Goal: Task Accomplishment & Management: Complete application form

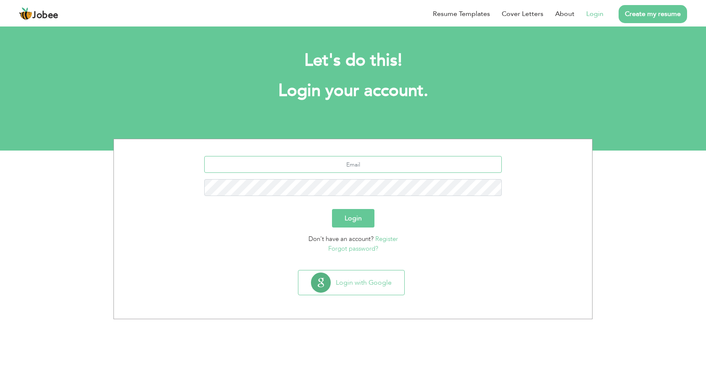
click at [341, 170] on input "text" at bounding box center [353, 164] width 298 height 17
type input "[EMAIL_ADDRESS][DOMAIN_NAME]"
drag, startPoint x: 388, startPoint y: 164, endPoint x: 324, endPoint y: 164, distance: 63.9
click at [324, 164] on input "[EMAIL_ADDRESS][DOMAIN_NAME]" at bounding box center [353, 164] width 298 height 17
click at [387, 240] on link "Register" at bounding box center [386, 238] width 23 height 8
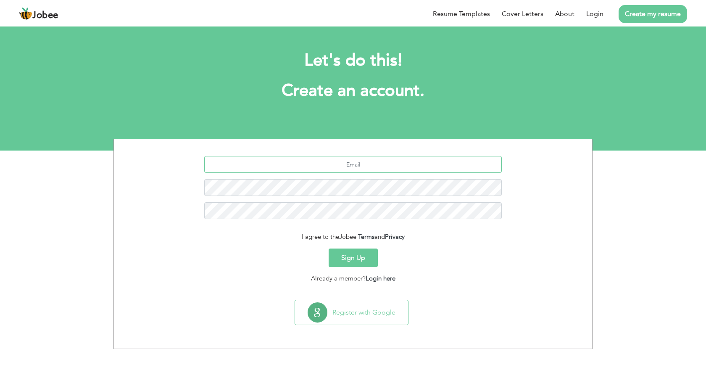
click at [348, 161] on input "text" at bounding box center [353, 164] width 298 height 17
paste input "[EMAIL_ADDRESS][DOMAIN_NAME]"
type input "[EMAIL_ADDRESS][DOMAIN_NAME]"
click at [362, 263] on button "Sign Up" at bounding box center [353, 257] width 49 height 18
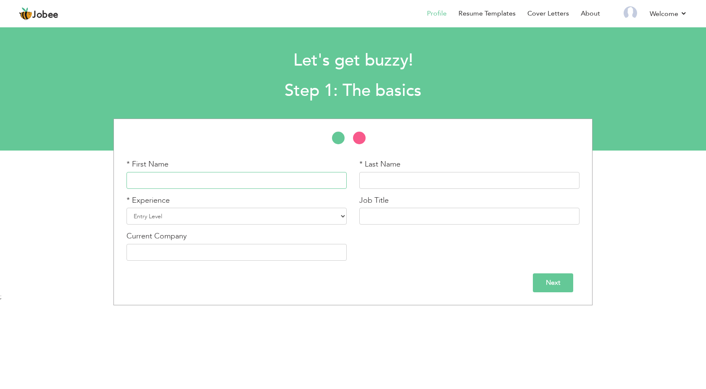
click at [250, 179] on input "text" at bounding box center [236, 180] width 220 height 17
type input "s"
type input "SAQIB"
type input "L"
type input "KHAN"
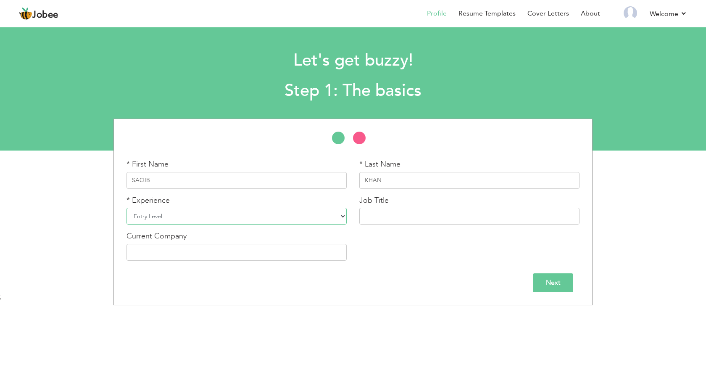
select select "5"
click option "3 Years" at bounding box center [0, 0] width 0 height 0
click at [401, 218] on input "text" at bounding box center [469, 216] width 220 height 17
type input "Registered Nurse"
click at [199, 253] on input "text" at bounding box center [236, 252] width 220 height 17
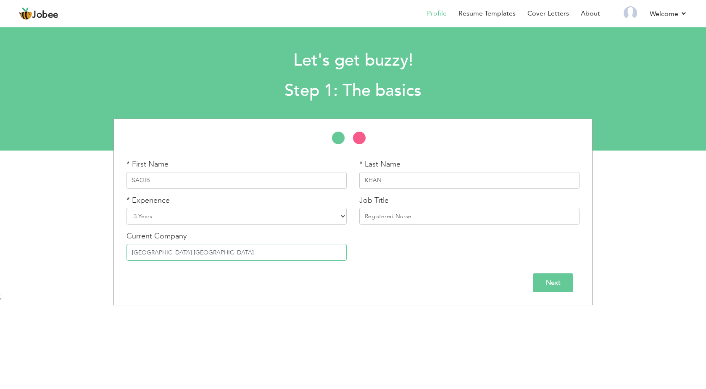
type input "Peshawar General hospital Hayatabad Peshawar"
click at [557, 288] on input "Next" at bounding box center [553, 282] width 40 height 19
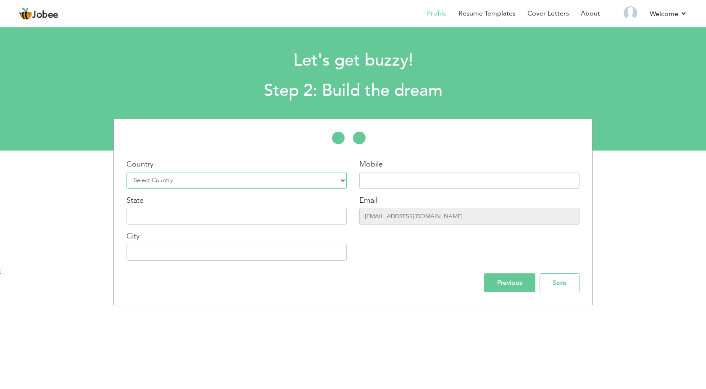
select select "166"
click option "Pakistan" at bounding box center [0, 0] width 0 height 0
click at [331, 182] on select "Select Country Afghanistan Albania Algeria American Samoa Andorra Angola Anguil…" at bounding box center [236, 180] width 220 height 17
click at [382, 185] on input "text" at bounding box center [469, 180] width 220 height 17
click at [174, 211] on input "text" at bounding box center [236, 216] width 220 height 17
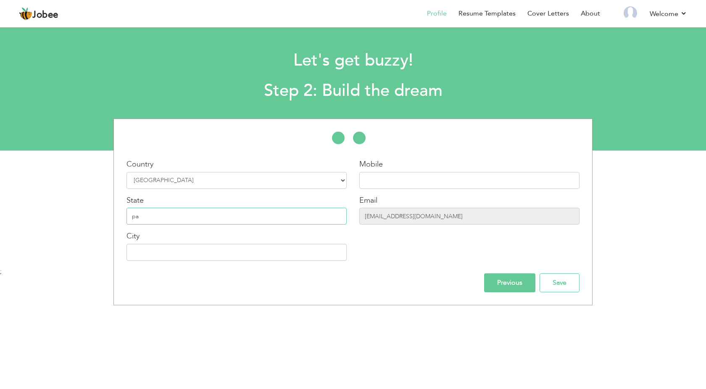
type input "p"
type input "Pakistan"
click at [183, 256] on input "text" at bounding box center [236, 252] width 220 height 17
click at [135, 255] on input "peshawar" at bounding box center [236, 252] width 220 height 17
type input "Peshawar"
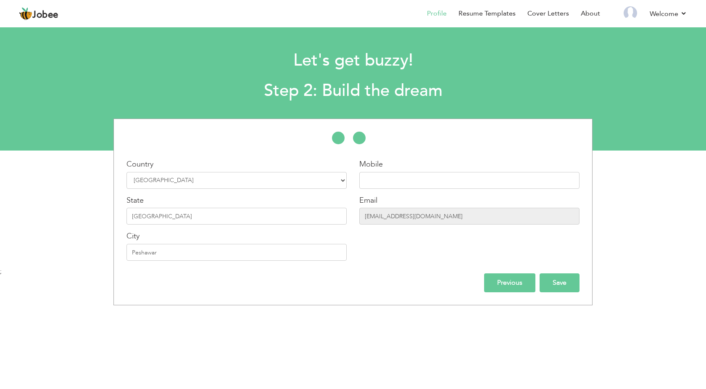
click at [556, 283] on input "Save" at bounding box center [560, 282] width 40 height 19
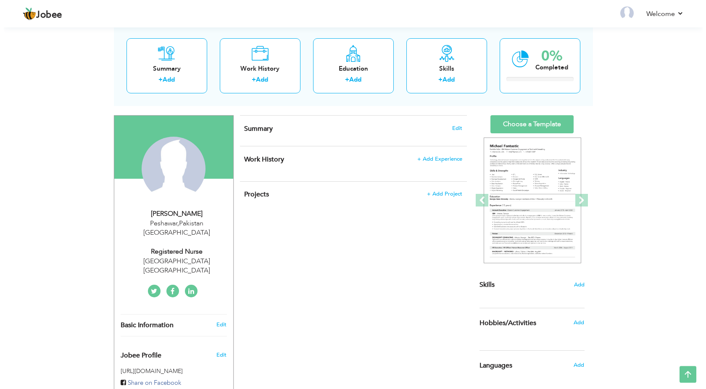
scroll to position [43, 0]
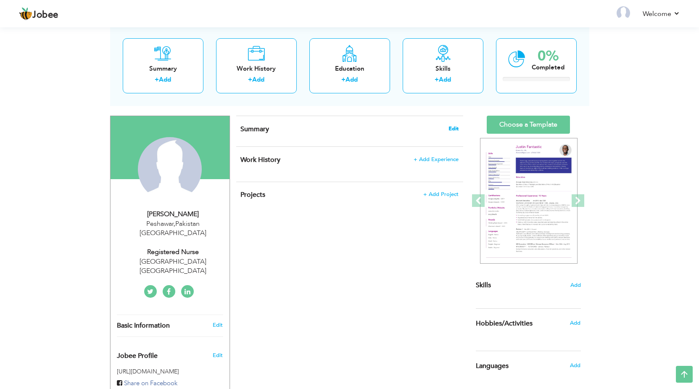
click at [453, 127] on span "Edit" at bounding box center [453, 129] width 10 height 6
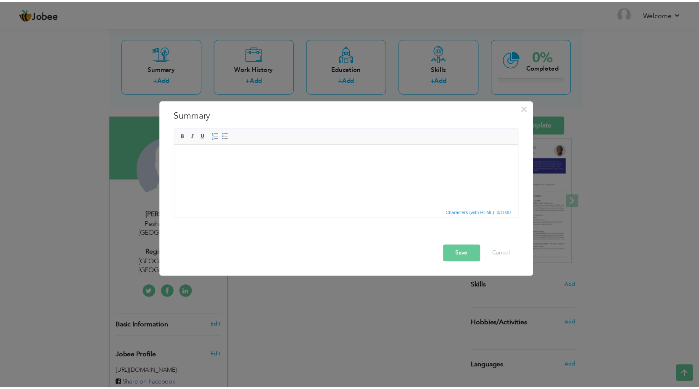
scroll to position [0, 0]
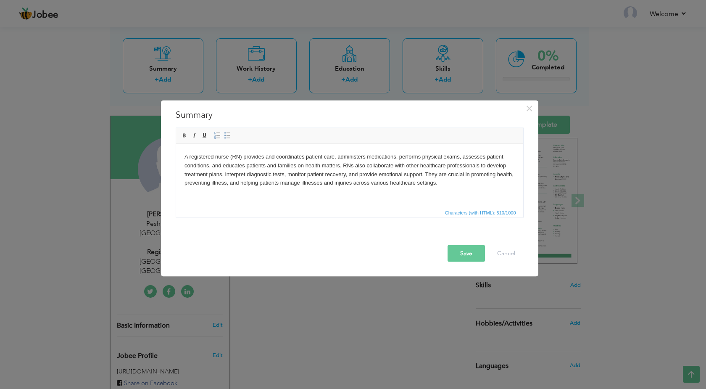
click at [466, 253] on button "Save" at bounding box center [466, 253] width 37 height 17
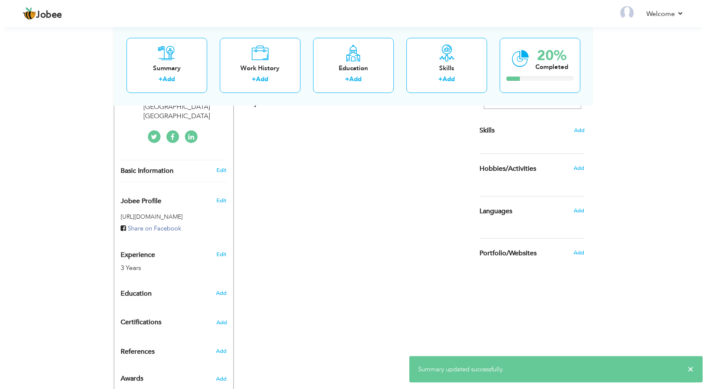
scroll to position [214, 0]
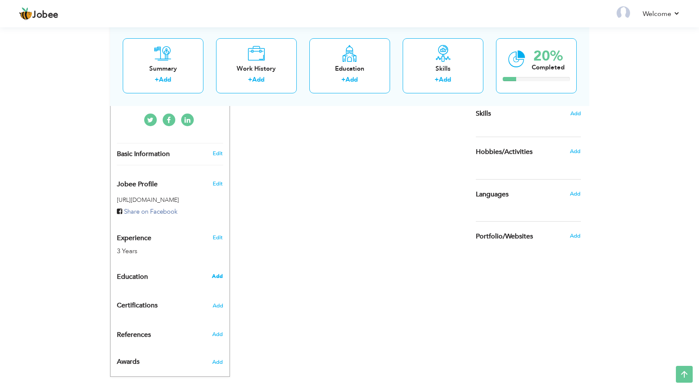
click at [219, 272] on span "Add" at bounding box center [217, 276] width 11 height 8
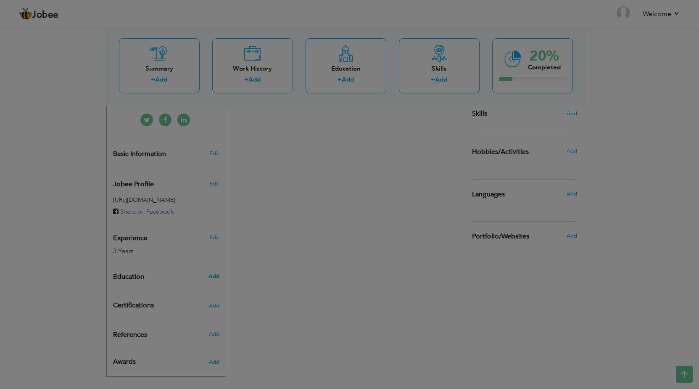
radio input "true"
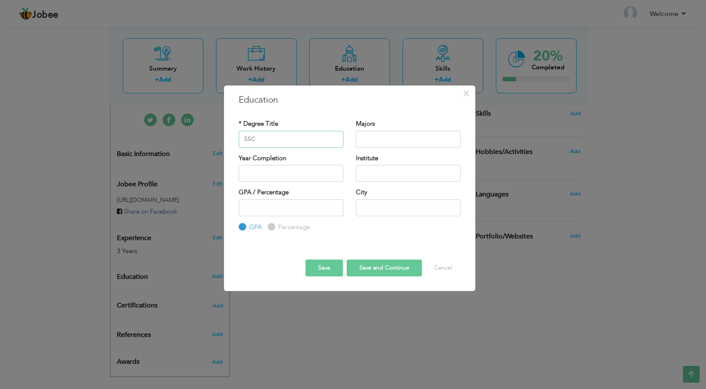
type input "SSC"
click at [379, 140] on input "text" at bounding box center [408, 139] width 105 height 17
type input "Science"
type input "2025"
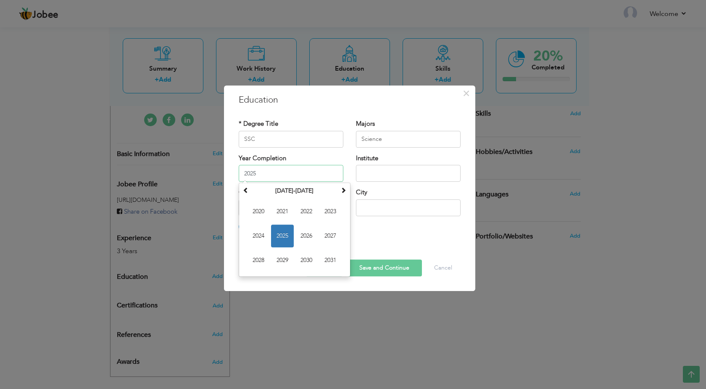
click at [291, 176] on input "2025" at bounding box center [291, 173] width 105 height 17
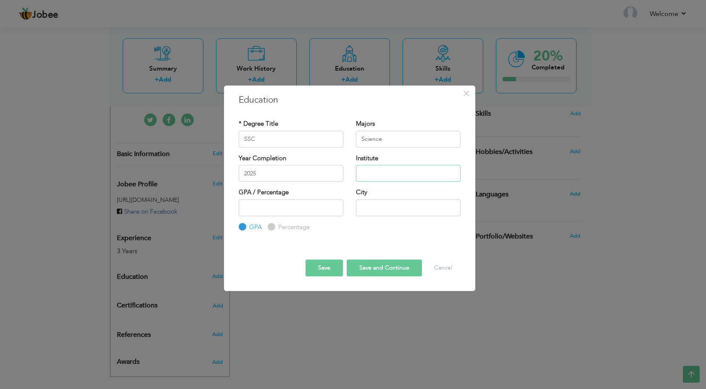
click at [371, 179] on input "text" at bounding box center [408, 173] width 105 height 17
type input "g"
type input "Govt High School Swat"
click at [366, 210] on input "text" at bounding box center [408, 207] width 105 height 17
type input "Swat"
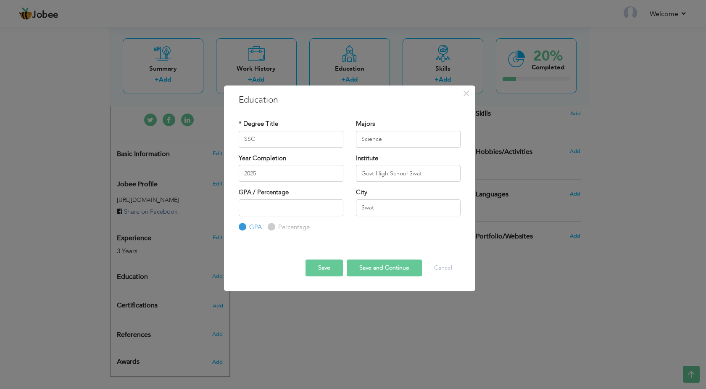
click at [378, 270] on button "Save and Continue" at bounding box center [384, 267] width 75 height 17
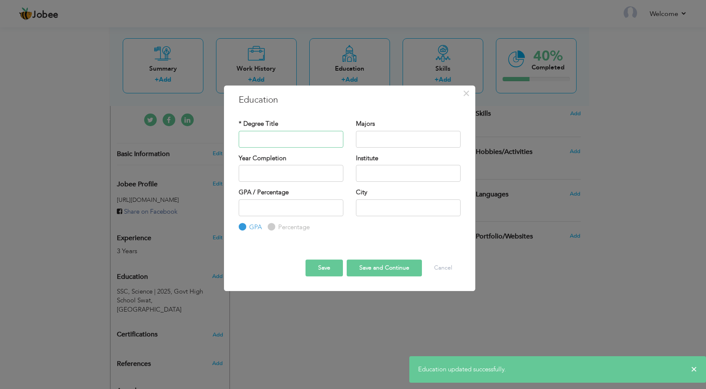
click at [258, 137] on input "text" at bounding box center [291, 139] width 105 height 17
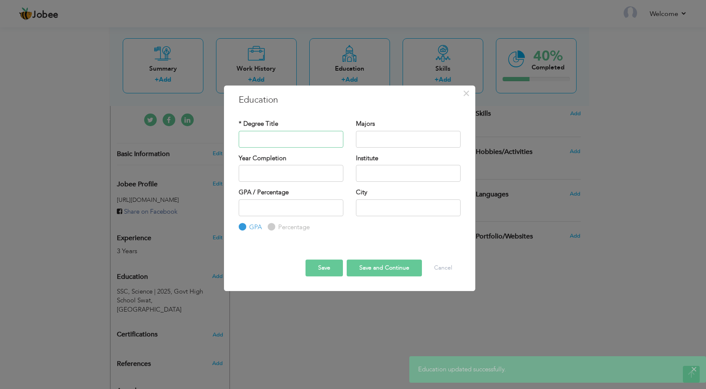
type input "D"
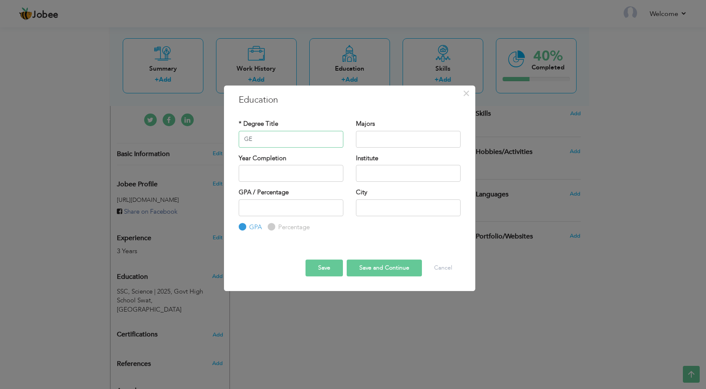
type input "G"
type input "S"
type input "Specialized Nursing In Peads"
click at [373, 142] on input "text" at bounding box center [408, 139] width 105 height 17
click at [303, 170] on input "text" at bounding box center [291, 173] width 105 height 17
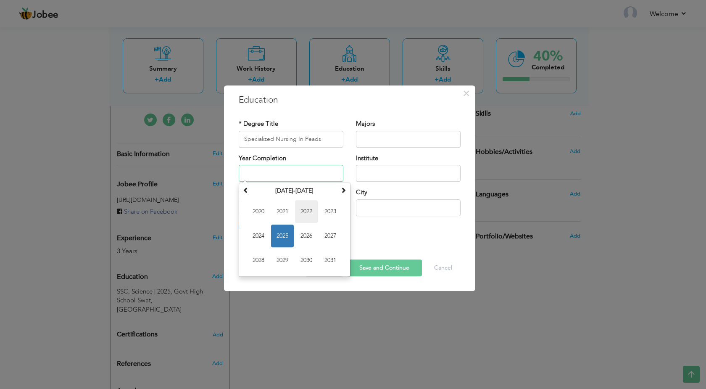
click at [310, 209] on span "2022" at bounding box center [306, 211] width 23 height 23
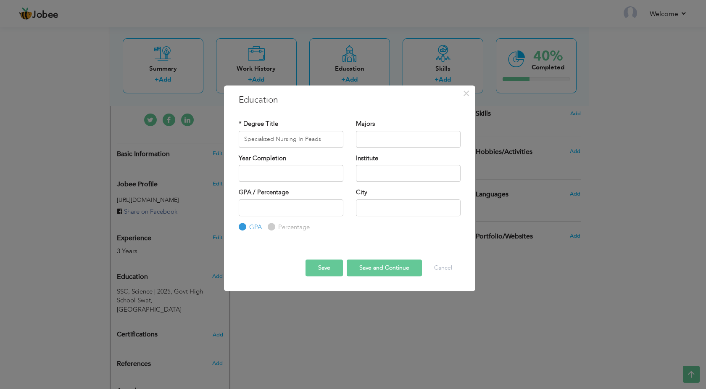
type input "2022"
click at [382, 172] on input "text" at bounding box center [408, 173] width 105 height 17
type input "Nursing Examination Board Sindh"
click at [367, 210] on input "text" at bounding box center [408, 207] width 105 height 17
type input "k"
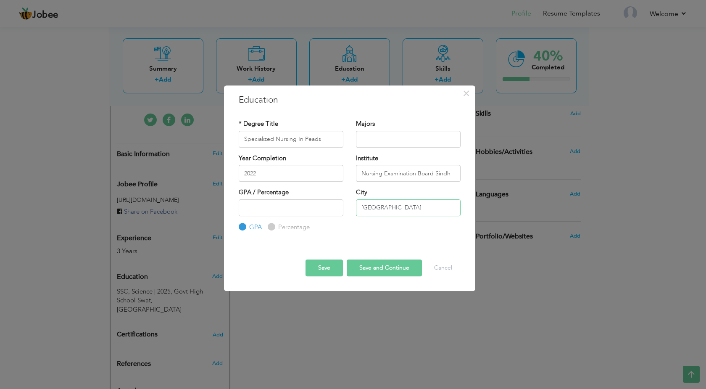
type input "Karachi"
click at [374, 268] on button "Save and Continue" at bounding box center [384, 267] width 75 height 17
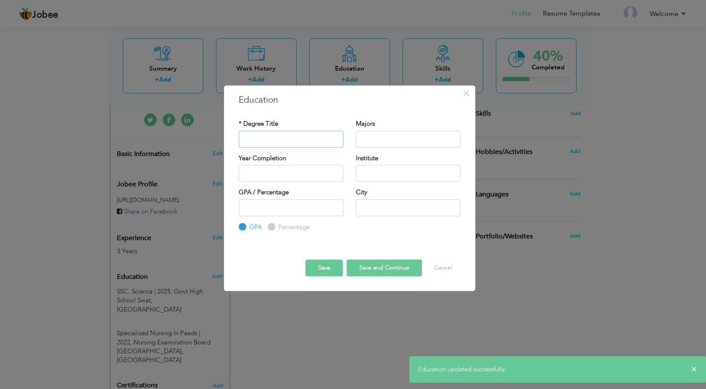
click at [277, 147] on input "text" at bounding box center [291, 139] width 105 height 17
type input "g"
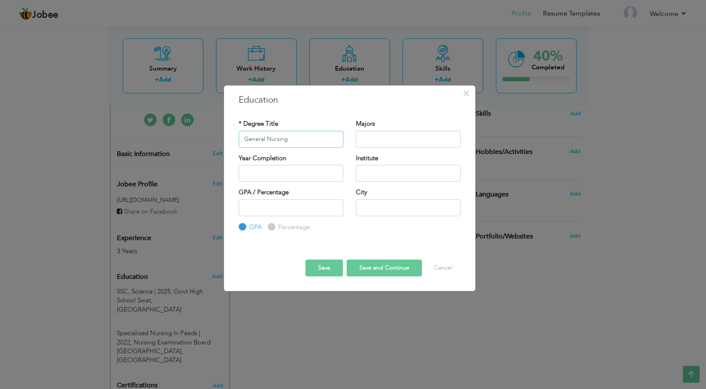
type input "General Nursing"
type input "Diploma"
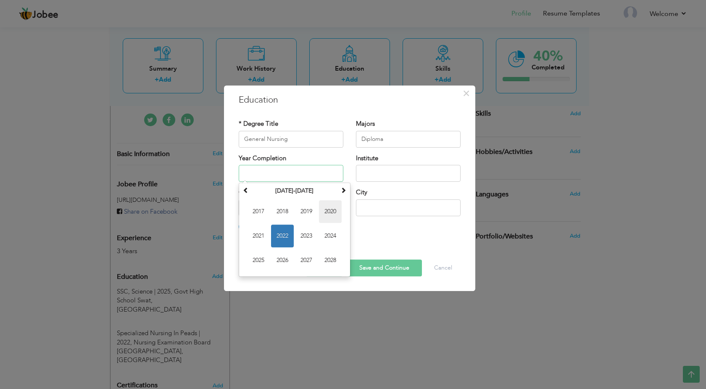
click at [332, 211] on span "2020" at bounding box center [330, 211] width 23 height 23
type input "2020"
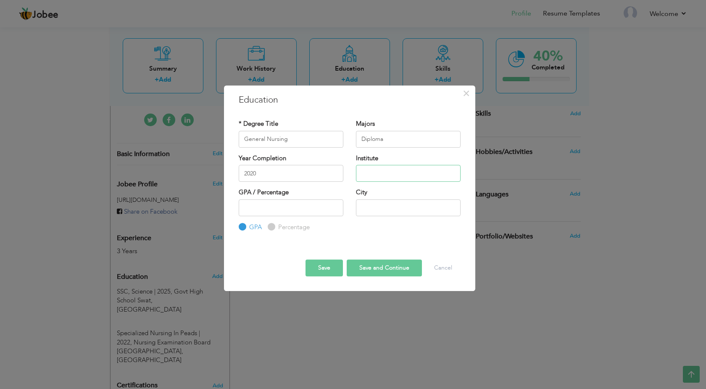
click at [385, 173] on input "text" at bounding box center [408, 173] width 105 height 17
type input "Nuring Examination Board Sindh Karachi"
click at [375, 209] on input "text" at bounding box center [408, 207] width 105 height 17
type input "Karachi"
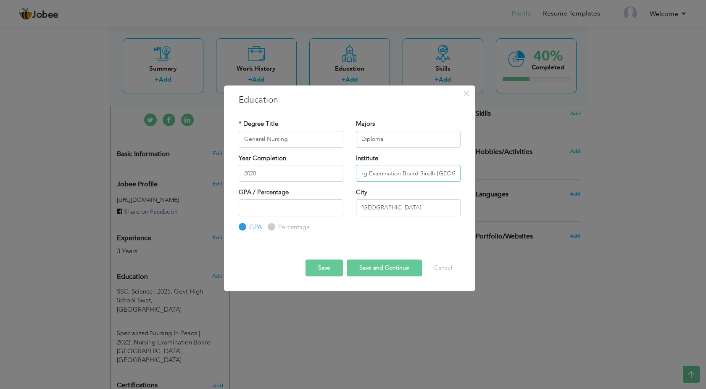
click at [458, 174] on input "Nuring Examination Board Sindh Karachi" at bounding box center [408, 173] width 105 height 17
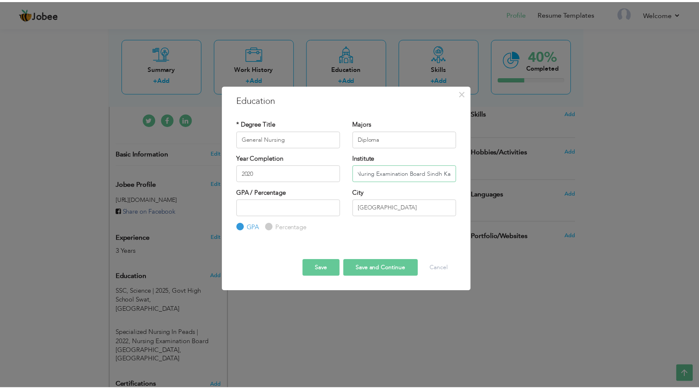
scroll to position [0, 0]
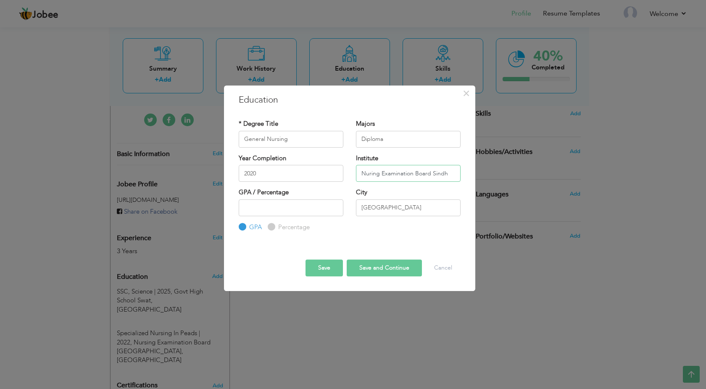
type input "Nuring Examination Board Sindh"
click at [383, 268] on button "Save and Continue" at bounding box center [384, 267] width 75 height 17
click at [448, 269] on button "Cancel" at bounding box center [443, 267] width 35 height 17
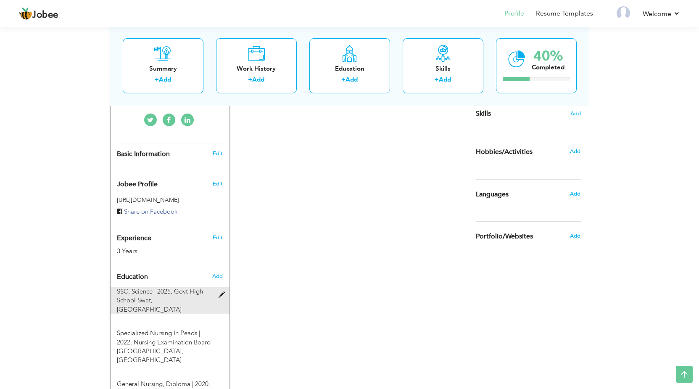
click at [155, 287] on span "SSC, Science | 2025," at bounding box center [144, 291] width 55 height 8
type input "SSC"
type input "Science"
type input "2025"
type input "Govt High School Swat"
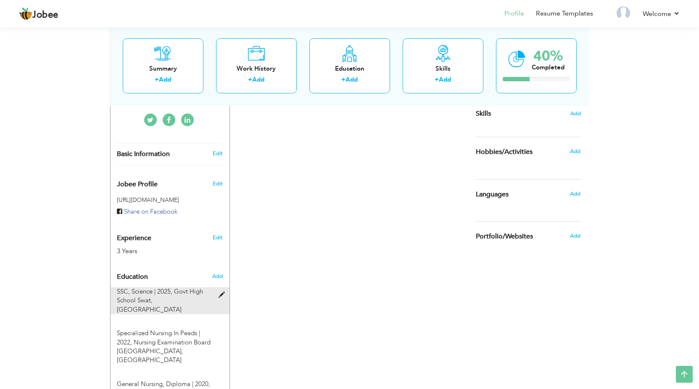
type input "Swat"
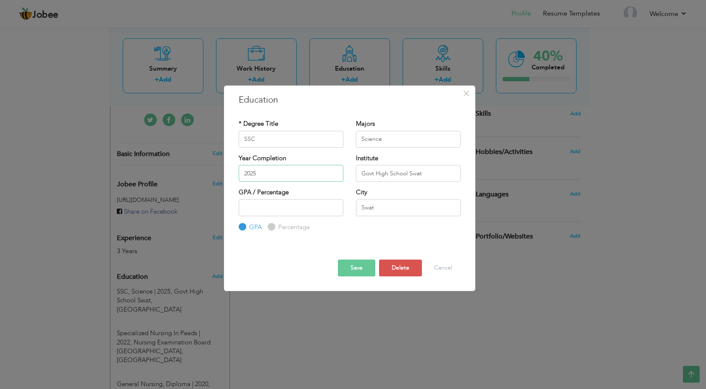
click at [270, 176] on input "2025" at bounding box center [291, 173] width 105 height 17
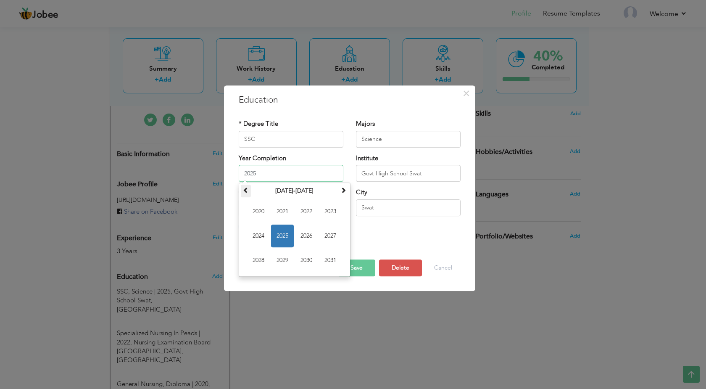
click at [242, 192] on th at bounding box center [246, 190] width 10 height 13
click at [306, 234] on span "2016" at bounding box center [306, 235] width 23 height 23
type input "2016"
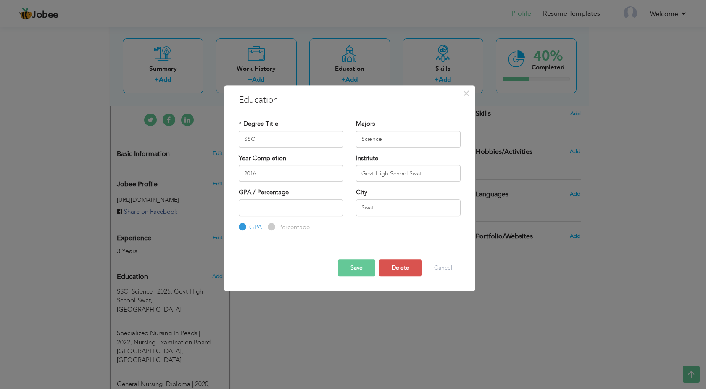
click at [360, 269] on button "Save" at bounding box center [356, 267] width 37 height 17
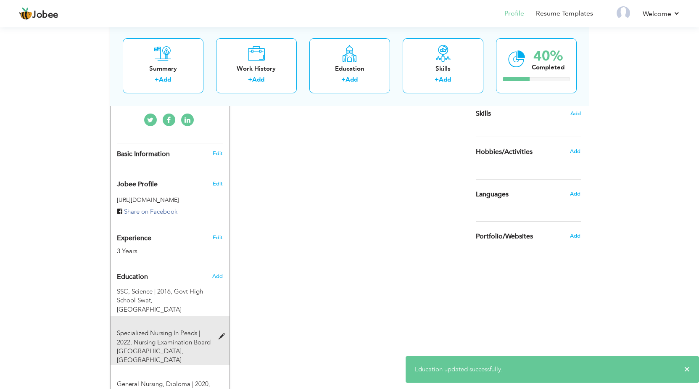
click at [172, 338] on span "Nursing Examination Board Sindh, Karachi" at bounding box center [164, 351] width 94 height 26
type input "Specialized Nursing In Peads"
type input "2022"
type input "Nursing Examination Board Sindh"
type input "Karachi"
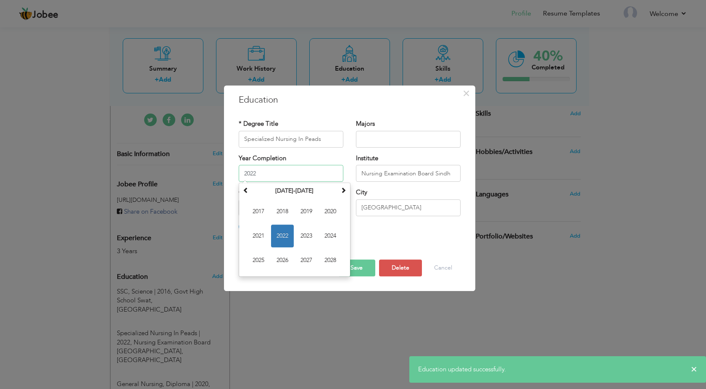
click at [264, 171] on input "2022" at bounding box center [291, 173] width 105 height 17
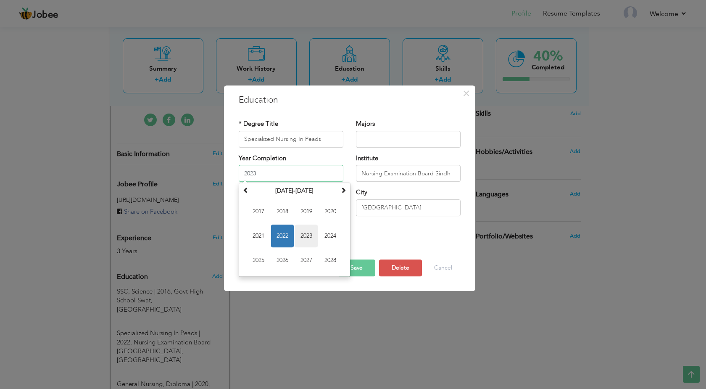
click at [303, 235] on span "2023" at bounding box center [306, 235] width 23 height 23
type input "2023"
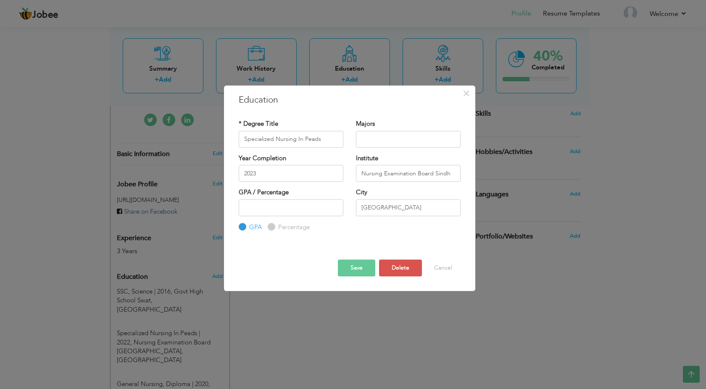
click at [357, 269] on button "Save" at bounding box center [356, 267] width 37 height 17
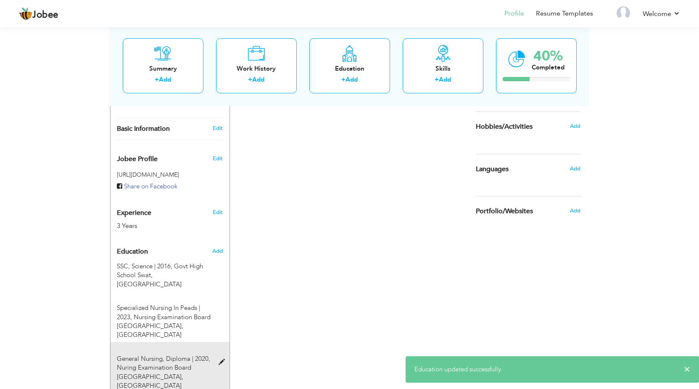
scroll to position [257, 0]
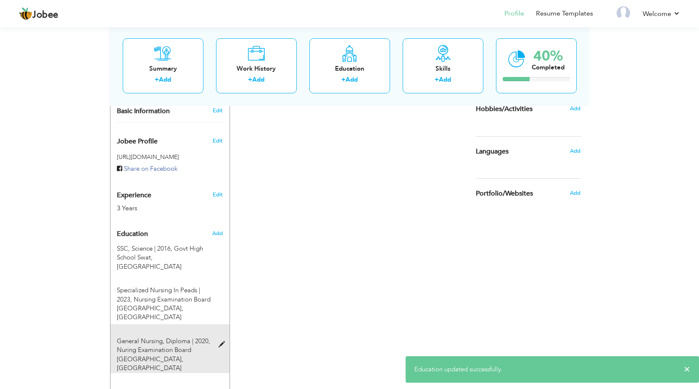
click at [191, 345] on span "Nuring Examination Board Sindh, Karachi" at bounding box center [154, 358] width 74 height 26
type input "General Nursing"
type input "Diploma"
type input "2020"
type input "Nuring Examination Board Sindh"
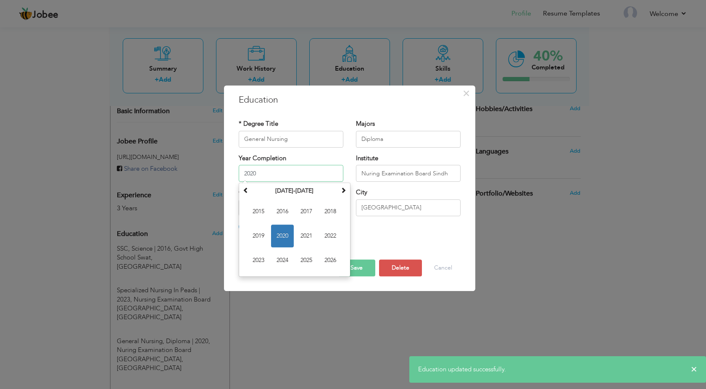
click at [259, 172] on input "2020" at bounding box center [291, 173] width 105 height 17
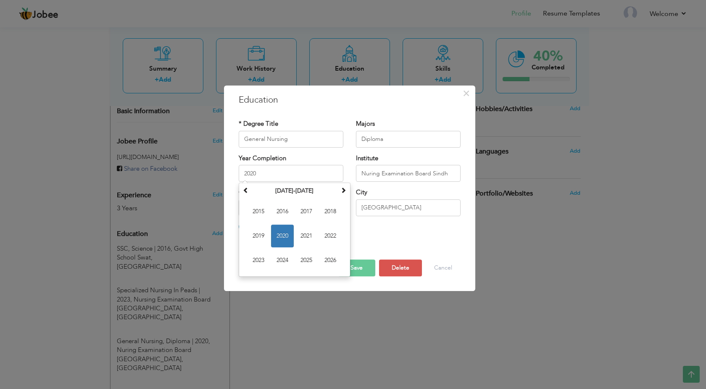
click at [365, 268] on button "Save" at bounding box center [356, 267] width 37 height 17
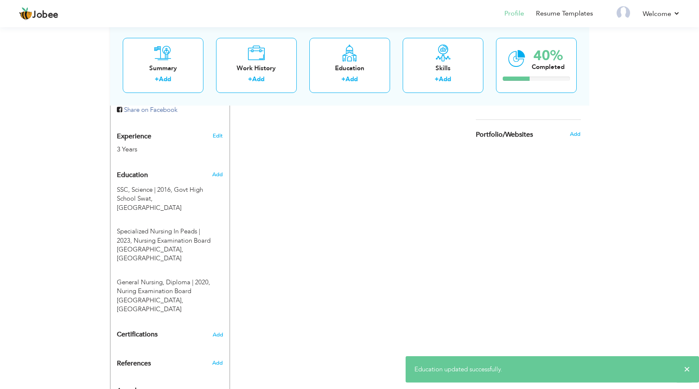
scroll to position [318, 0]
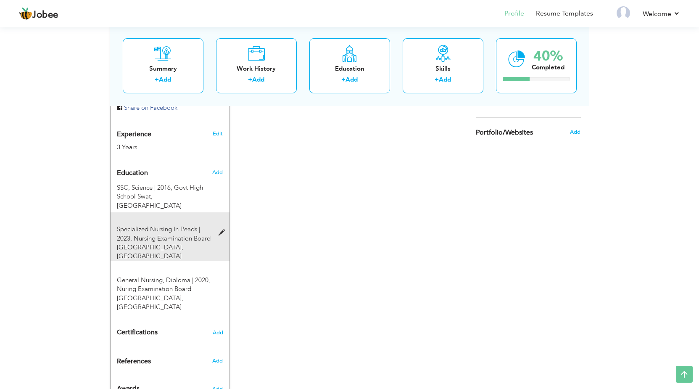
click at [192, 225] on div "Specialized Nursing In Peads | 2023, Nursing Examination Board Sindh, Karachi" at bounding box center [165, 243] width 109 height 36
type input "Specialized Nursing In Peads"
type input "2023"
type input "Nursing Examination Board Sindh"
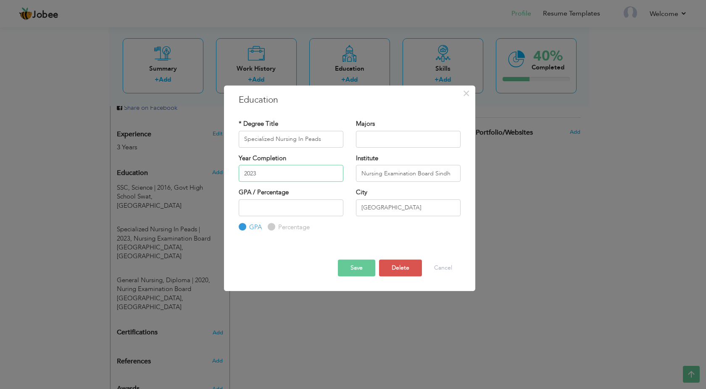
click at [258, 178] on input "2023" at bounding box center [291, 173] width 105 height 17
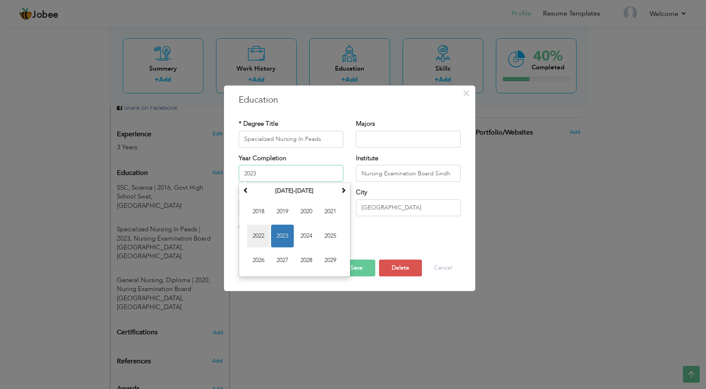
click at [259, 237] on span "2022" at bounding box center [258, 235] width 23 height 23
type input "2022"
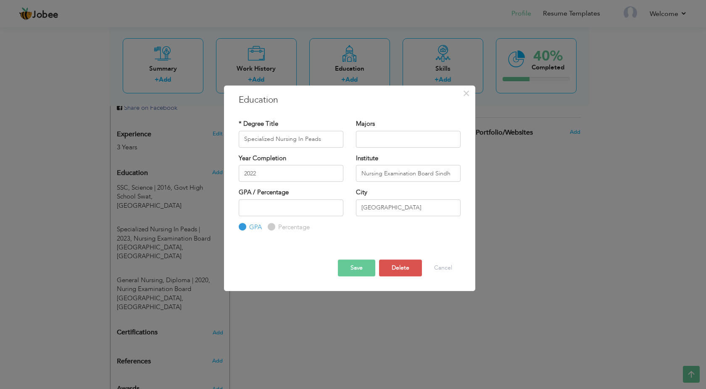
click at [359, 265] on button "Save" at bounding box center [356, 267] width 37 height 17
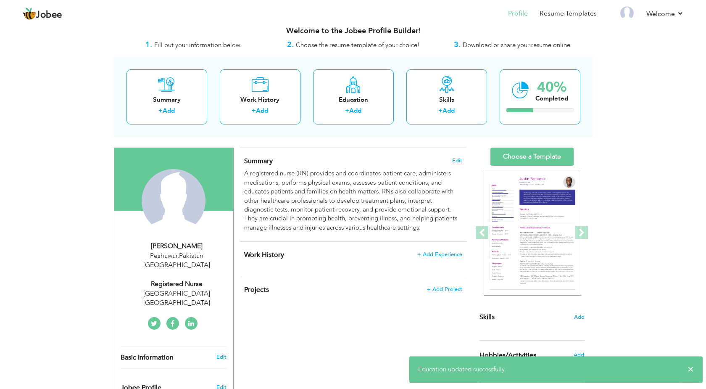
scroll to position [0, 0]
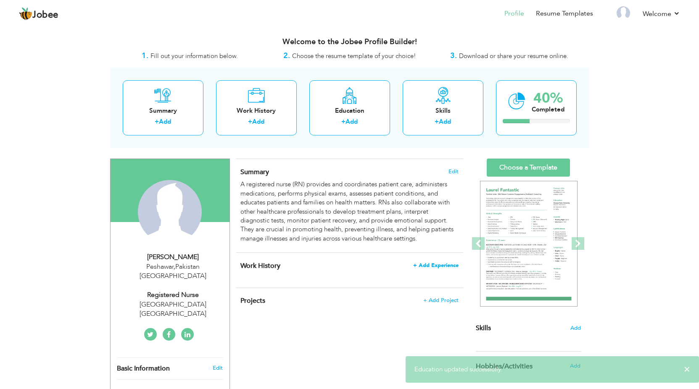
click at [437, 265] on span "+ Add Experience" at bounding box center [435, 265] width 45 height 6
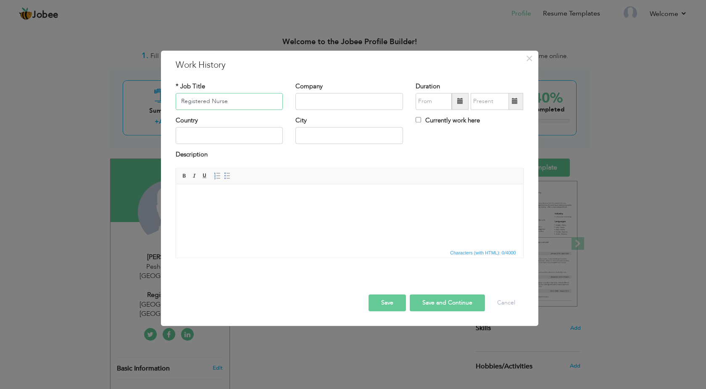
type input "Registered Nurse"
click at [324, 104] on input "text" at bounding box center [349, 101] width 108 height 17
type input "k"
type input "Kuityana Memon"
type input "09/2025"
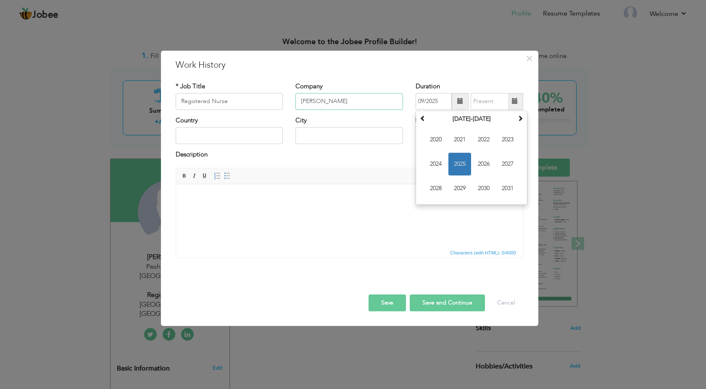
click at [351, 105] on input "Kuityana Memon" at bounding box center [349, 101] width 108 height 17
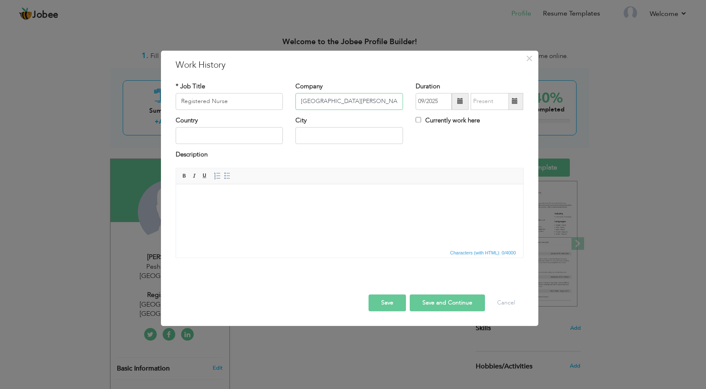
type input "Kuityana Memon Hospital"
click at [234, 133] on input "text" at bounding box center [230, 135] width 108 height 17
type input "p"
type input "Pakistan"
click at [337, 134] on input "text" at bounding box center [349, 135] width 108 height 17
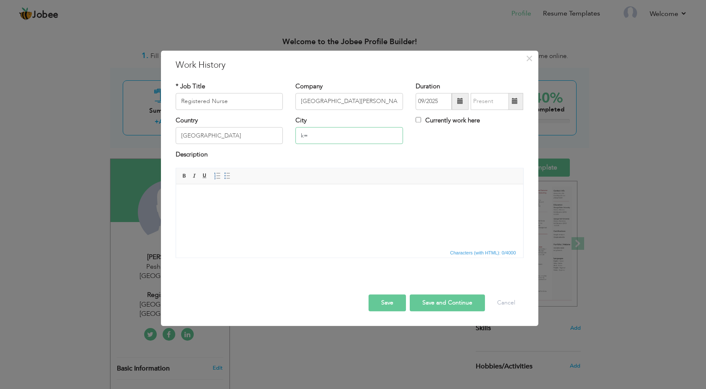
type input "k"
type input "Karachi"
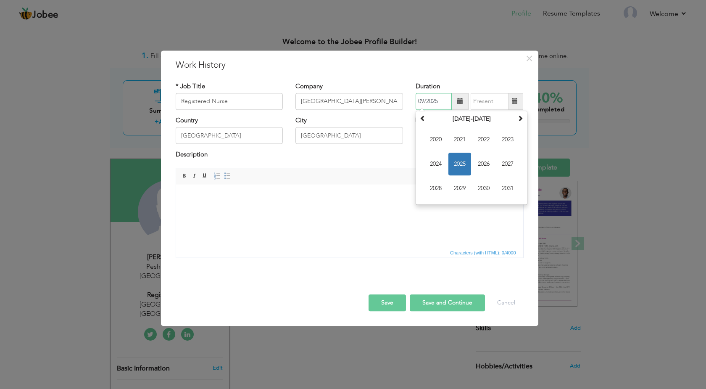
click at [442, 103] on input "09/2025" at bounding box center [434, 101] width 36 height 17
click at [487, 137] on span "2022" at bounding box center [483, 139] width 23 height 23
click at [438, 137] on span "Jan" at bounding box center [435, 139] width 23 height 23
type input "01/2022"
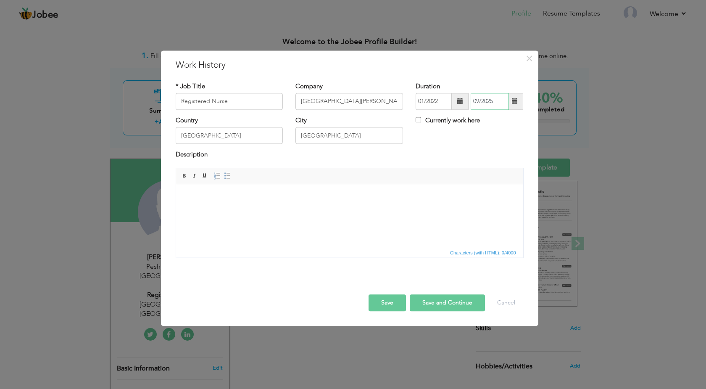
click at [493, 105] on input "09/2025" at bounding box center [490, 101] width 38 height 17
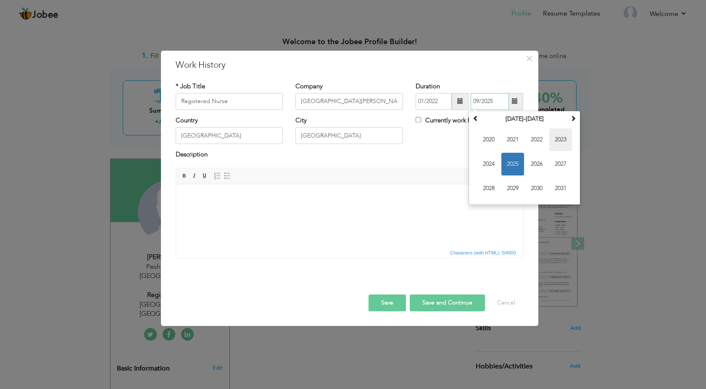
click at [557, 140] on span "2023" at bounding box center [560, 139] width 23 height 23
click at [535, 190] on span "Nov" at bounding box center [536, 188] width 23 height 23
type input "11/2023"
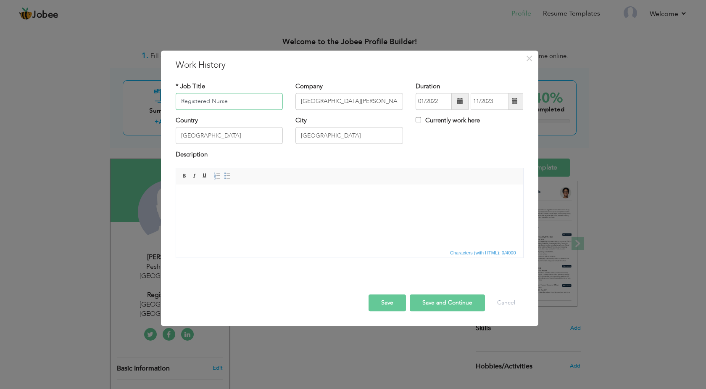
click at [238, 103] on input "Registered Nurse" at bounding box center [230, 101] width 108 height 17
type input "Registered Nurse (NICU)"
click at [449, 306] on button "Save and Continue" at bounding box center [447, 302] width 75 height 17
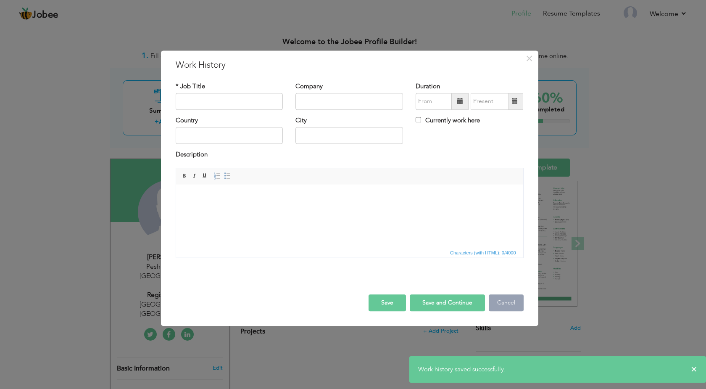
click at [508, 303] on button "Cancel" at bounding box center [506, 302] width 35 height 17
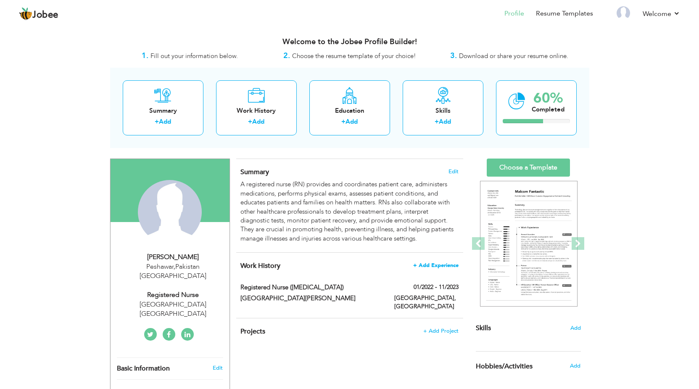
click at [437, 265] on span "+ Add Experience" at bounding box center [435, 265] width 45 height 6
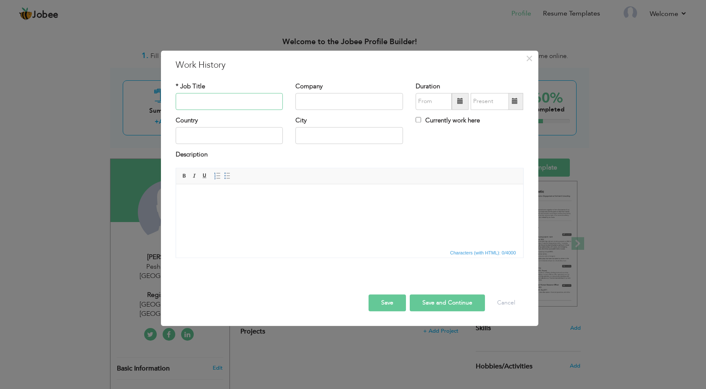
type input "r"
type input "Registred Nurse"
click at [325, 105] on input "text" at bounding box center [349, 101] width 108 height 17
type input "DR ZAIUDDIN Hospital"
click at [205, 139] on input "text" at bounding box center [230, 135] width 108 height 17
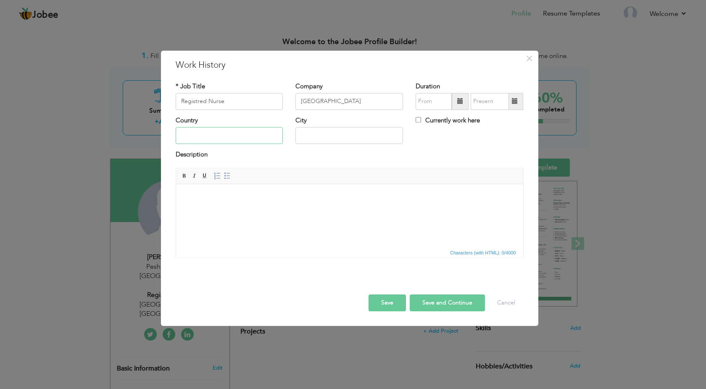
type input "p"
type input "Pakistan"
type input "k"
type input "Karachi"
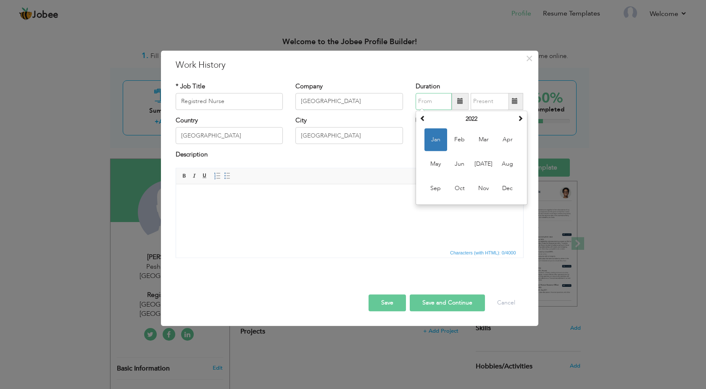
click at [419, 101] on input "text" at bounding box center [434, 101] width 36 height 17
click at [507, 121] on th "2022" at bounding box center [471, 119] width 87 height 13
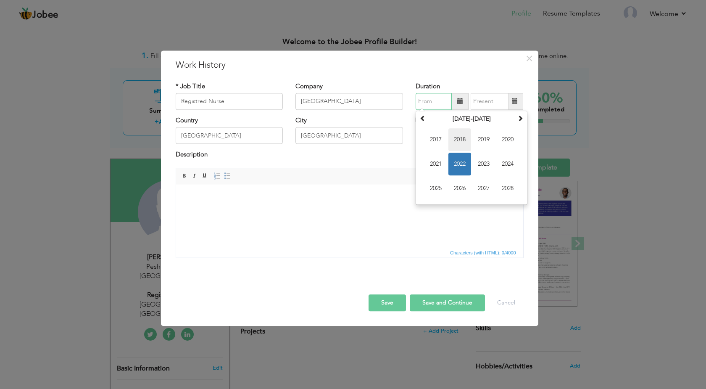
drag, startPoint x: 472, startPoint y: 116, endPoint x: 464, endPoint y: 145, distance: 29.3
click at [464, 145] on table "2017-2028 2017 2018 2019 2020 2021 2022 2023 2024 2025 2026 2027 2028" at bounding box center [472, 158] width 108 height 90
click at [483, 162] on span "2023" at bounding box center [483, 164] width 23 height 23
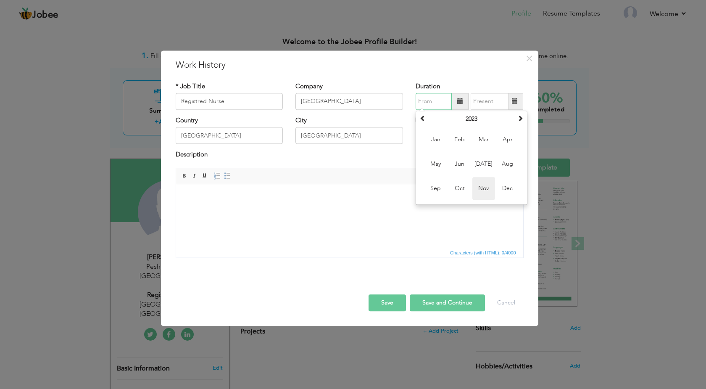
click at [485, 190] on span "Nov" at bounding box center [483, 188] width 23 height 23
type input "11/2023"
click at [491, 105] on input "text" at bounding box center [490, 101] width 38 height 17
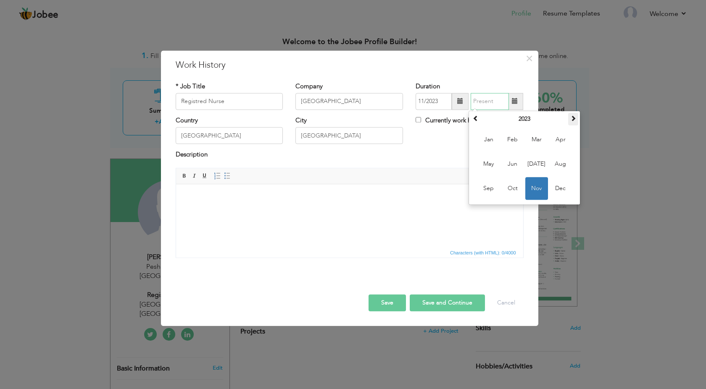
click at [574, 119] on span at bounding box center [573, 118] width 6 height 6
click at [536, 190] on span "Nov" at bounding box center [536, 188] width 23 height 23
type input "11/2024"
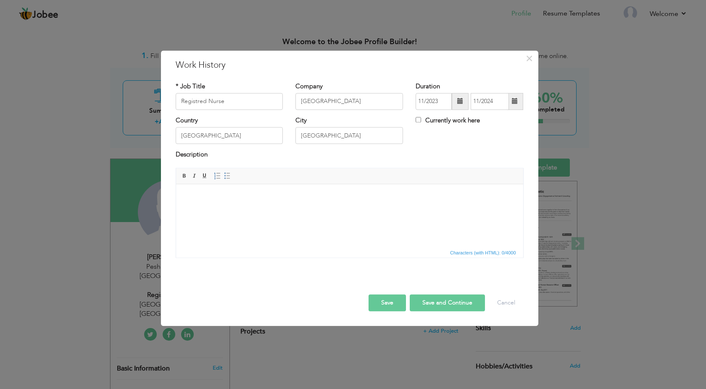
click at [459, 311] on button "Save and Continue" at bounding box center [447, 302] width 75 height 17
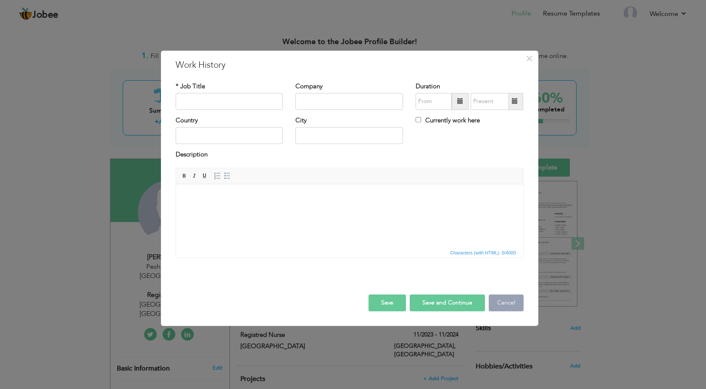
click at [497, 299] on button "Cancel" at bounding box center [506, 302] width 35 height 17
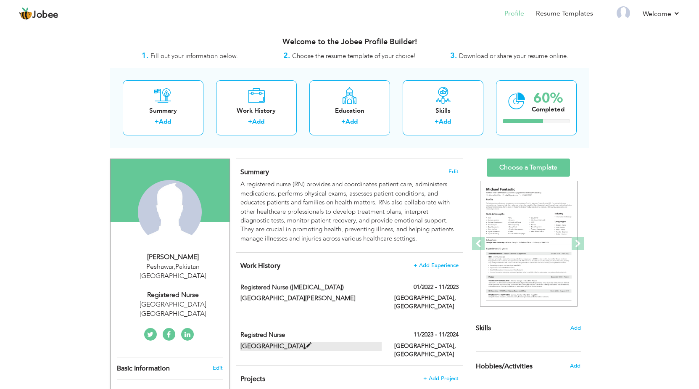
click at [304, 342] on label "DR ZAIUDDIN Hospital" at bounding box center [310, 346] width 141 height 9
type input "Registred Nurse"
type input "DR ZAIUDDIN Hospital"
type input "11/2023"
type input "11/2024"
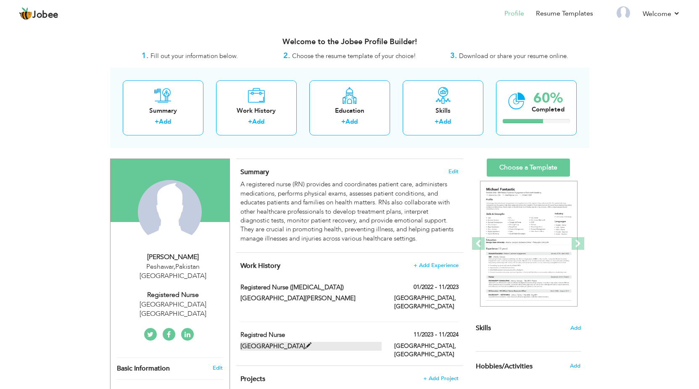
type input "Pakistan"
type input "Karachi"
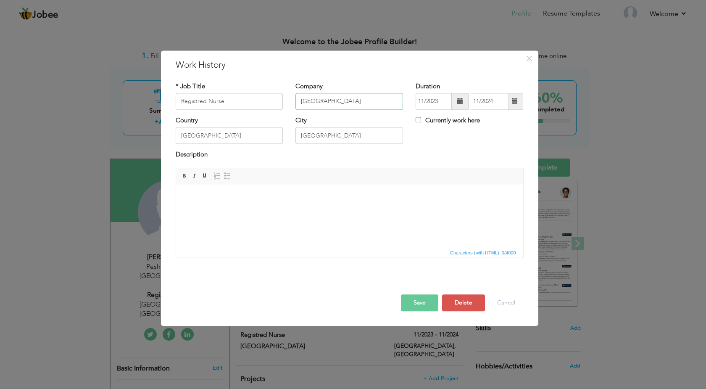
click at [371, 106] on input "DR ZAIUDDIN Hospital" at bounding box center [349, 101] width 108 height 17
type input "DR ZAIUDDIN HOSPITAL"
click at [248, 98] on input "Registred Nurse" at bounding box center [230, 101] width 108 height 17
type input "Registred Nurse"
click at [429, 307] on button "Save" at bounding box center [419, 302] width 37 height 17
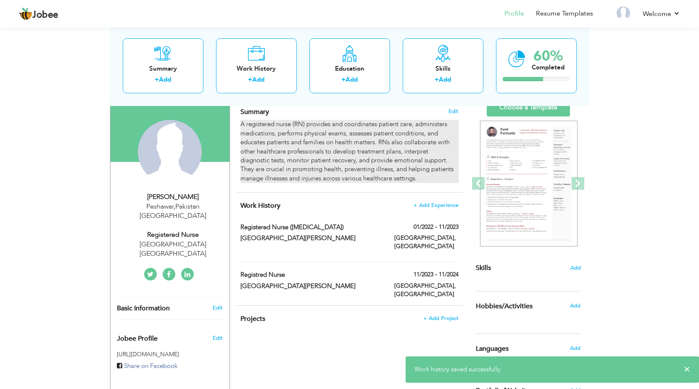
scroll to position [43, 0]
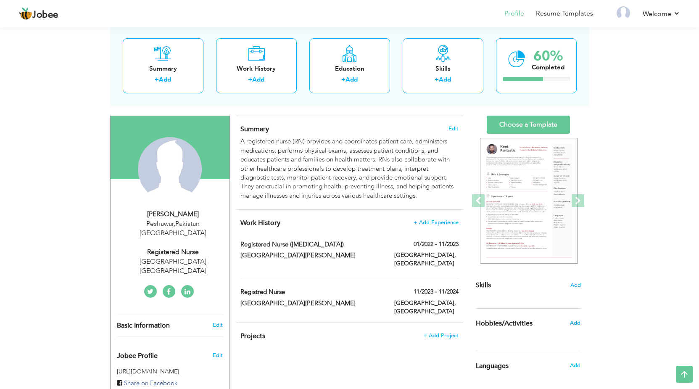
click at [437, 219] on span "+ Add Experience" at bounding box center [436, 222] width 45 height 7
click at [437, 222] on span "+ Add Experience" at bounding box center [435, 222] width 45 height 6
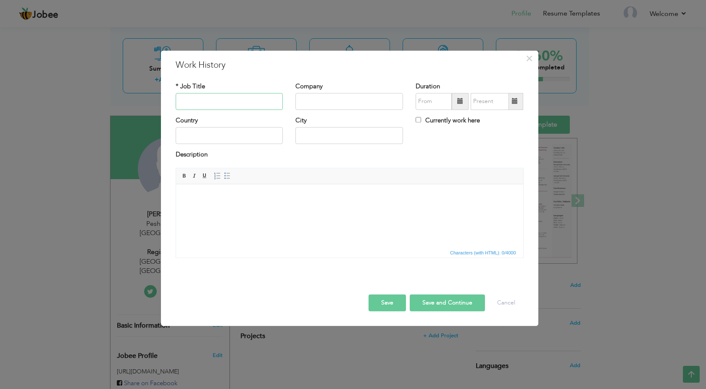
type input "r"
type input "Registered Nurse"
click at [310, 97] on input "text" at bounding box center [349, 101] width 108 height 17
type input "Peshawar General Hospital"
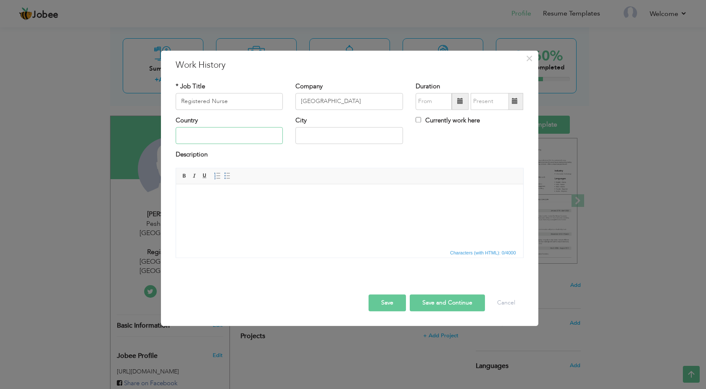
click at [226, 134] on input "text" at bounding box center [230, 135] width 108 height 17
type input "Pakistan"
type input "Peshawar"
click at [426, 102] on input "text" at bounding box center [434, 101] width 36 height 17
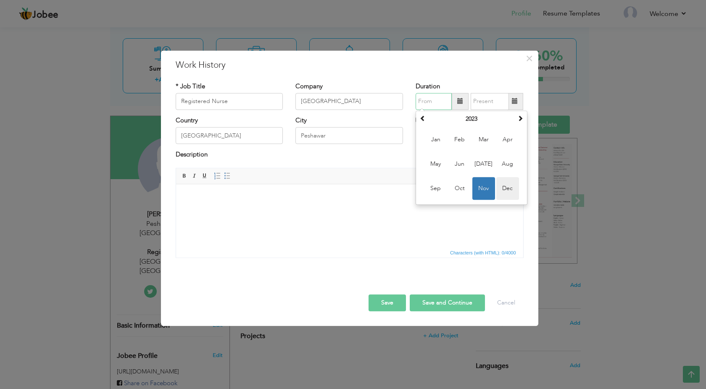
click at [510, 190] on span "Dec" at bounding box center [507, 188] width 23 height 23
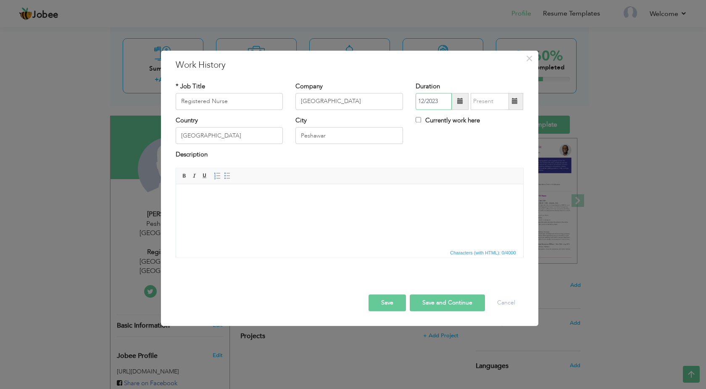
click at [446, 106] on input "12/2023" at bounding box center [434, 101] width 36 height 17
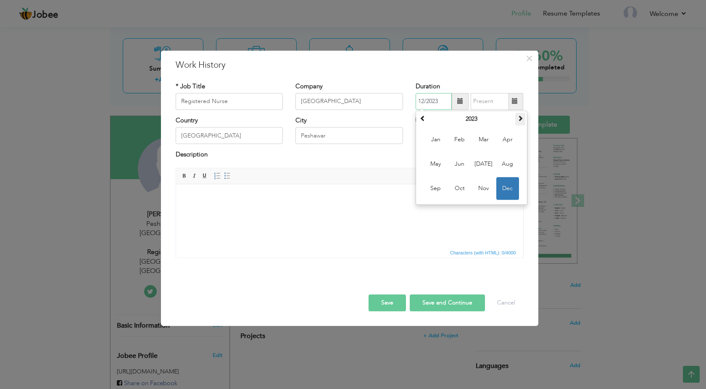
click at [518, 119] on span at bounding box center [520, 118] width 6 height 6
click at [483, 191] on span "Nov" at bounding box center [483, 188] width 23 height 23
type input "11/2024"
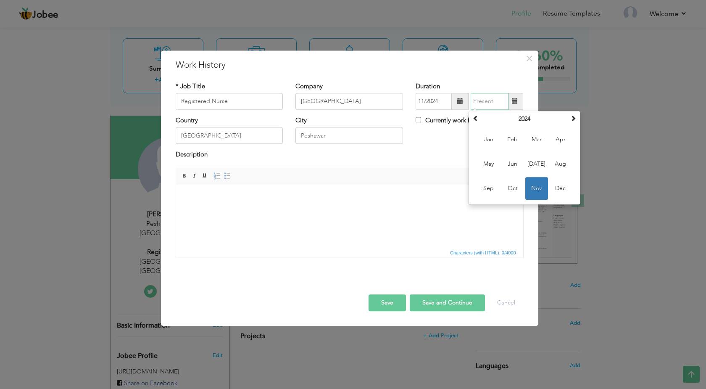
click at [483, 104] on input "text" at bounding box center [490, 101] width 38 height 17
click at [440, 160] on div "Description" at bounding box center [350, 155] width 348 height 11
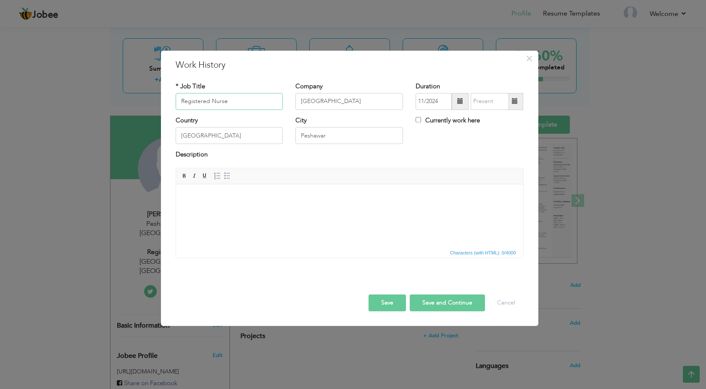
click at [255, 101] on input "Registered Nurse" at bounding box center [230, 101] width 108 height 17
type input "Registered Nurse( NICU)"
click at [444, 303] on button "Save and Continue" at bounding box center [447, 302] width 75 height 17
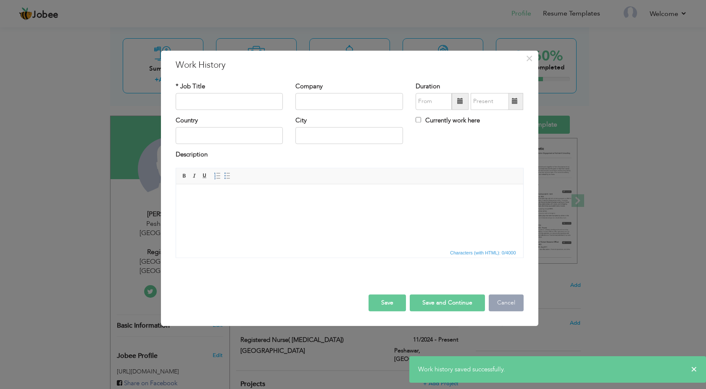
click at [505, 306] on button "Cancel" at bounding box center [506, 302] width 35 height 17
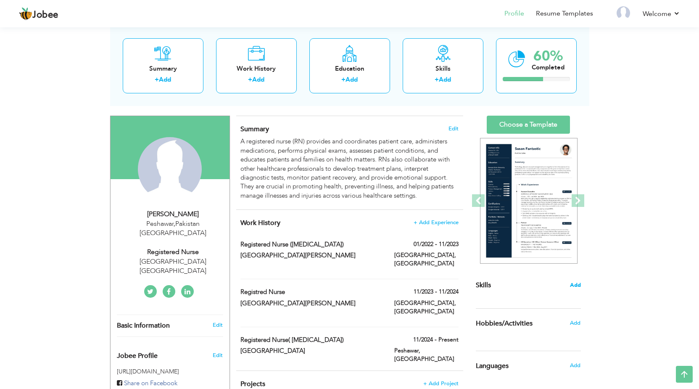
click at [576, 282] on span "Add" at bounding box center [575, 285] width 11 height 8
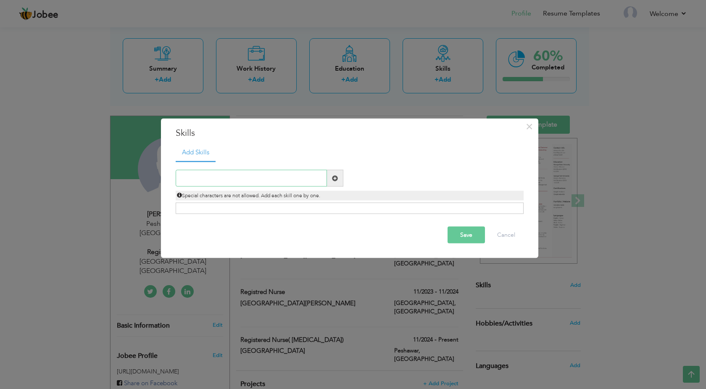
click at [243, 179] on input "text" at bounding box center [251, 178] width 151 height 17
type input "t"
type input "Team Work"
click at [334, 182] on span at bounding box center [335, 178] width 16 height 17
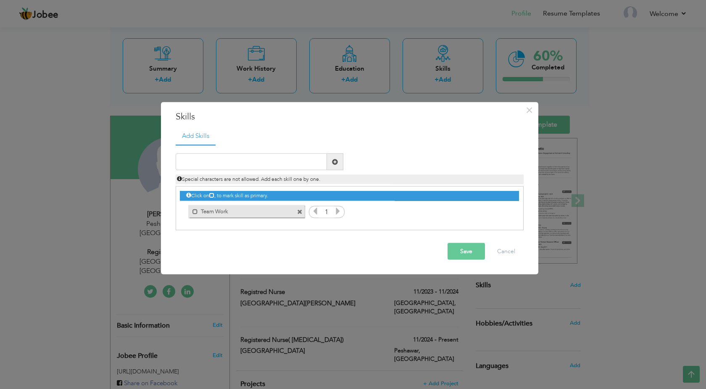
click at [334, 211] on icon at bounding box center [338, 211] width 8 height 8
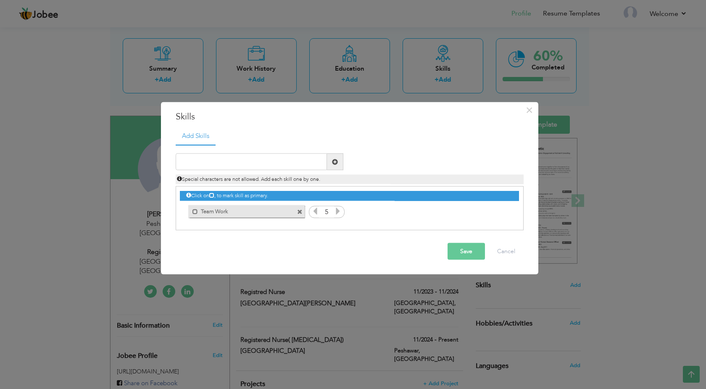
click at [334, 211] on icon at bounding box center [338, 211] width 8 height 8
click at [251, 162] on input "text" at bounding box center [251, 161] width 151 height 17
type input "p"
type input "Profeeionl Health Provider"
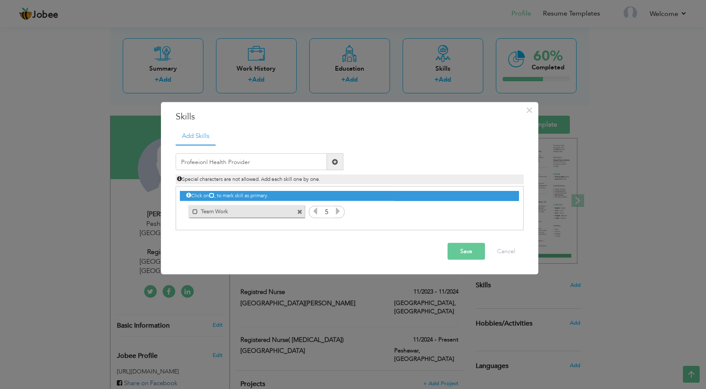
click at [336, 165] on span at bounding box center [335, 161] width 16 height 17
click at [508, 214] on div "1" at bounding box center [491, 211] width 36 height 13
click at [505, 213] on icon at bounding box center [503, 211] width 8 height 8
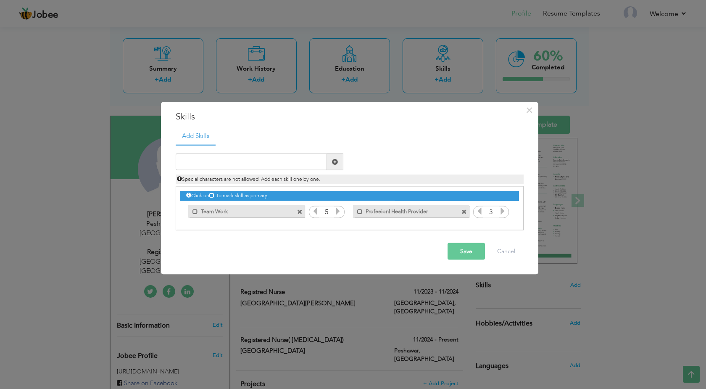
click at [505, 213] on icon at bounding box center [503, 211] width 8 height 8
click at [250, 166] on input "text" at bounding box center [251, 161] width 151 height 17
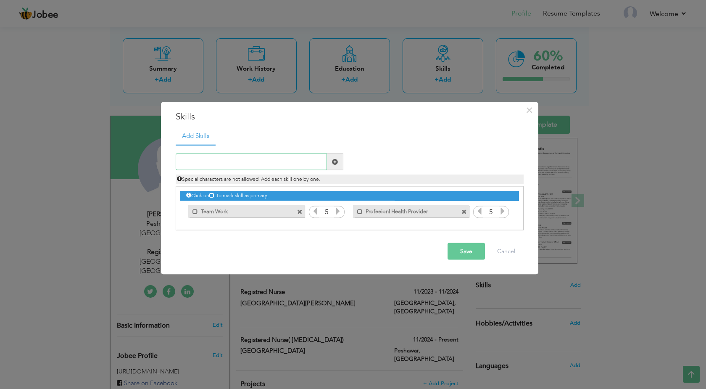
type input "c"
type input "Computer Skill"
click at [338, 166] on span at bounding box center [335, 161] width 16 height 17
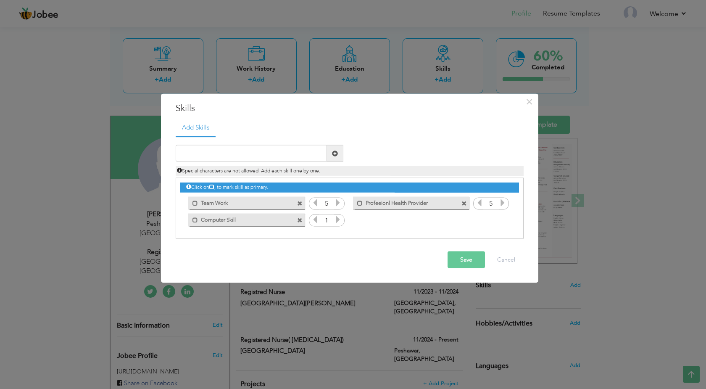
click at [340, 220] on icon at bounding box center [338, 220] width 8 height 8
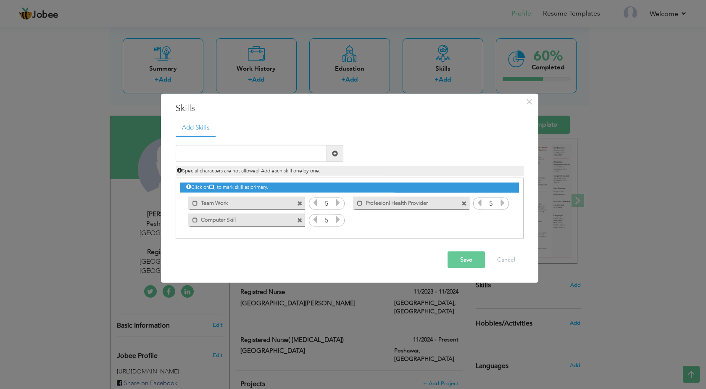
click at [340, 220] on icon at bounding box center [338, 220] width 8 height 8
click at [281, 155] on input "text" at bounding box center [251, 153] width 151 height 17
click at [458, 255] on button "Save" at bounding box center [466, 259] width 37 height 17
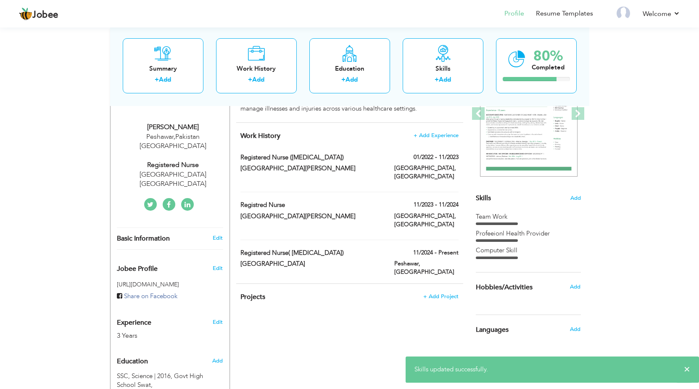
scroll to position [171, 0]
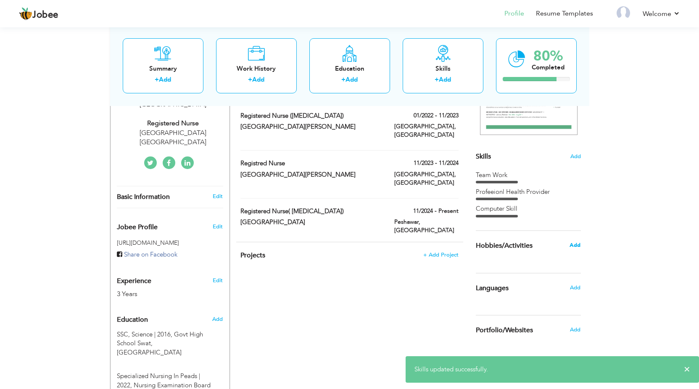
click at [574, 245] on span "Add" at bounding box center [574, 245] width 11 height 8
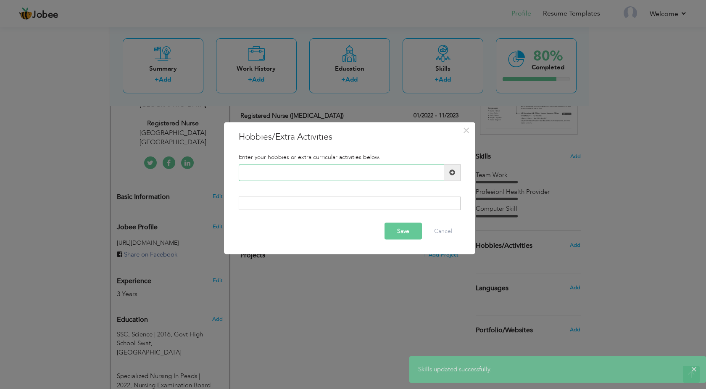
click at [348, 173] on input "text" at bounding box center [341, 172] width 205 height 17
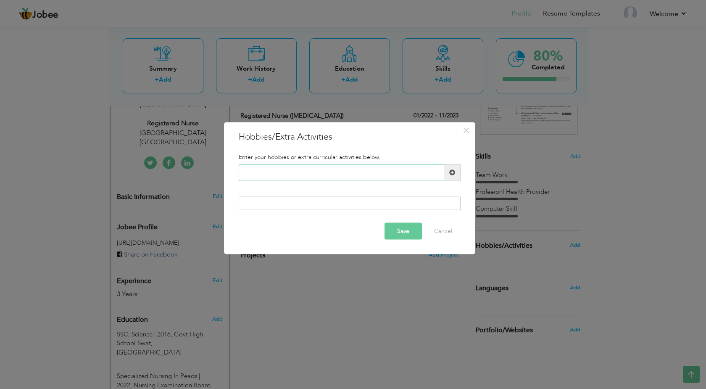
type input "c"
click at [443, 176] on input "Cricket" at bounding box center [341, 172] width 205 height 17
type input "Cricket"
click at [453, 174] on span at bounding box center [452, 172] width 6 height 6
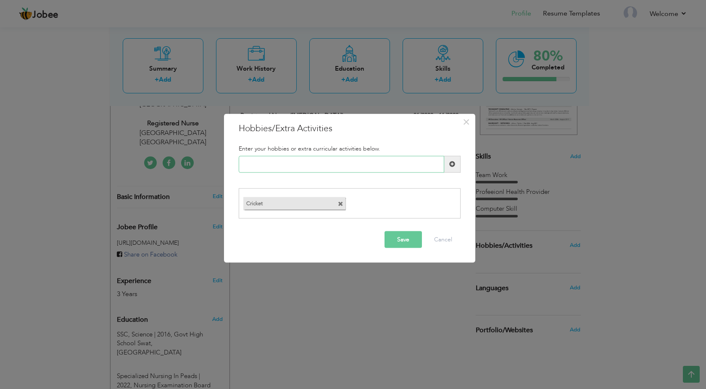
click at [329, 167] on input "text" at bounding box center [341, 163] width 205 height 17
type input "Foot ball"
click at [450, 164] on span at bounding box center [452, 164] width 6 height 6
click at [335, 161] on input "text" at bounding box center [341, 163] width 205 height 17
type input "h"
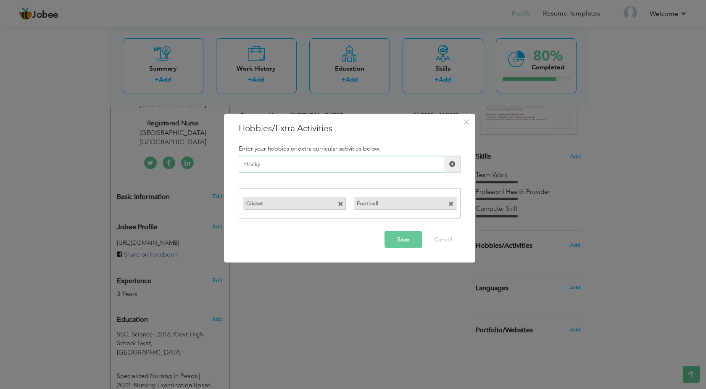
type input "Hocky"
click at [404, 238] on button "Save" at bounding box center [403, 239] width 37 height 17
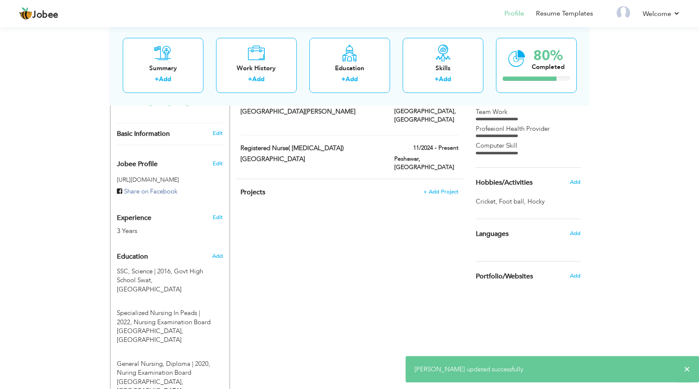
scroll to position [257, 0]
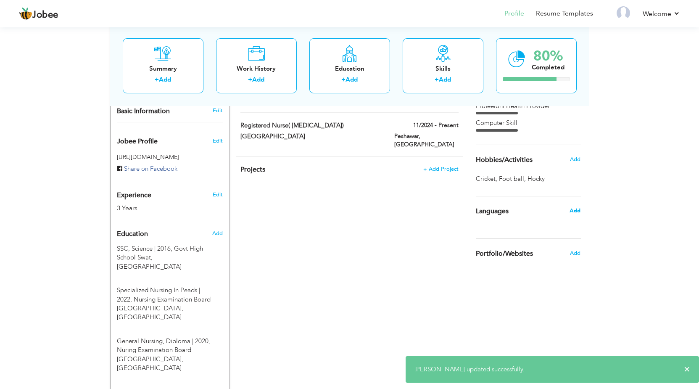
click at [574, 212] on span "Add" at bounding box center [574, 211] width 11 height 8
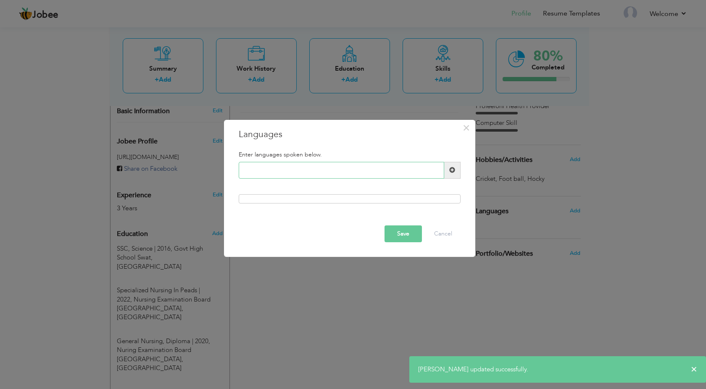
click at [350, 173] on input "text" at bounding box center [341, 170] width 205 height 17
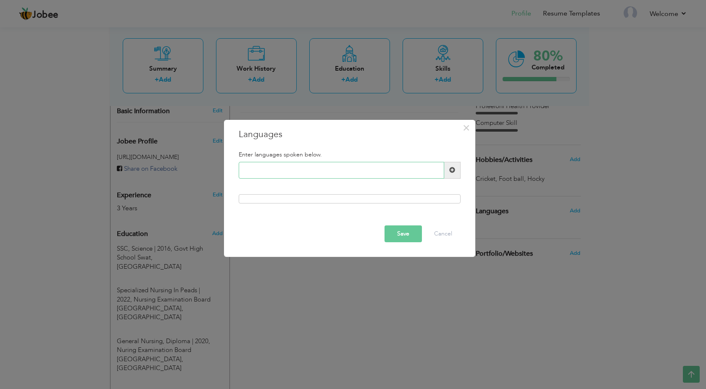
type input "e"
type input "English"
click at [448, 172] on span at bounding box center [452, 170] width 16 height 17
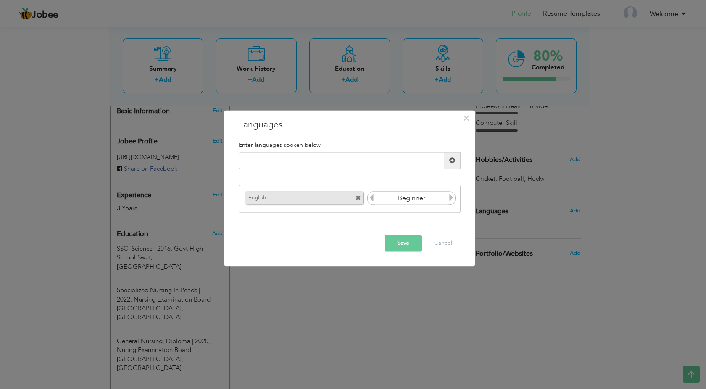
click at [449, 200] on icon at bounding box center [452, 198] width 8 height 8
click at [372, 155] on input "text" at bounding box center [341, 160] width 205 height 17
click at [443, 160] on input "Urdu" at bounding box center [341, 160] width 205 height 17
type input "Urdu"
click at [450, 160] on span at bounding box center [452, 161] width 6 height 6
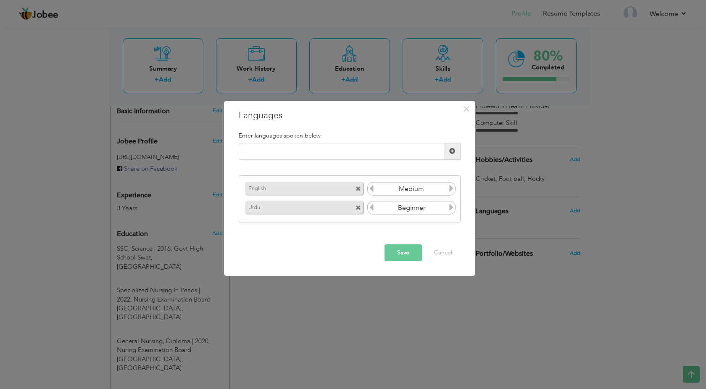
click at [449, 208] on icon at bounding box center [452, 207] width 8 height 8
click at [410, 253] on button "Save" at bounding box center [403, 252] width 37 height 17
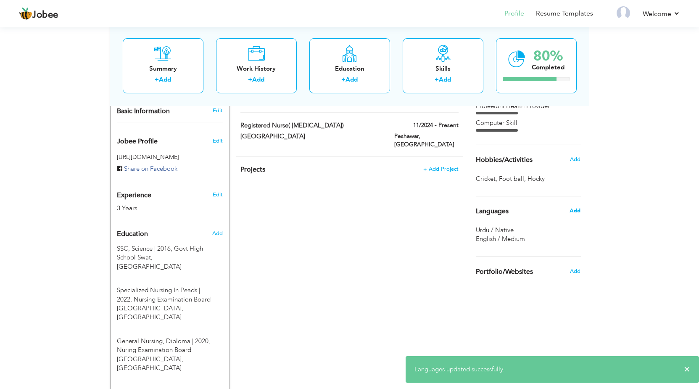
click at [572, 210] on span "Add" at bounding box center [574, 211] width 11 height 8
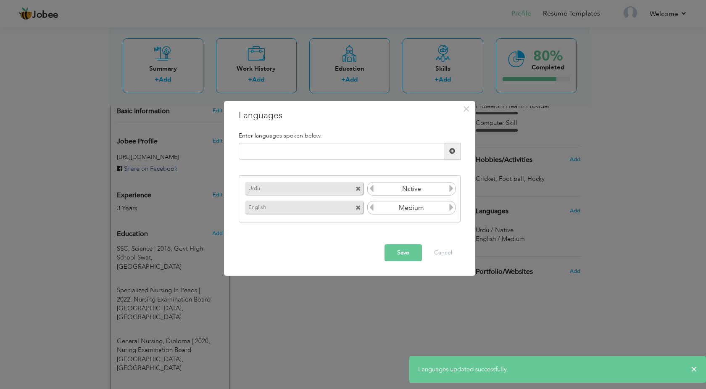
click at [313, 161] on div "Please enter a valid language." at bounding box center [349, 155] width 234 height 24
click at [314, 157] on input "text" at bounding box center [341, 151] width 205 height 17
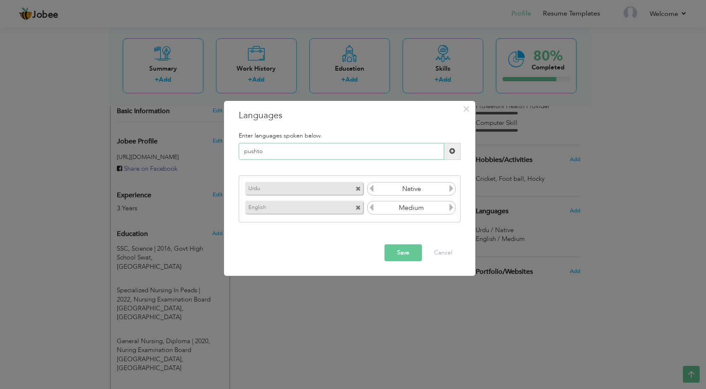
click at [248, 153] on input "pushto" at bounding box center [341, 151] width 205 height 17
type input "Pushto"
click at [458, 149] on span at bounding box center [452, 151] width 16 height 17
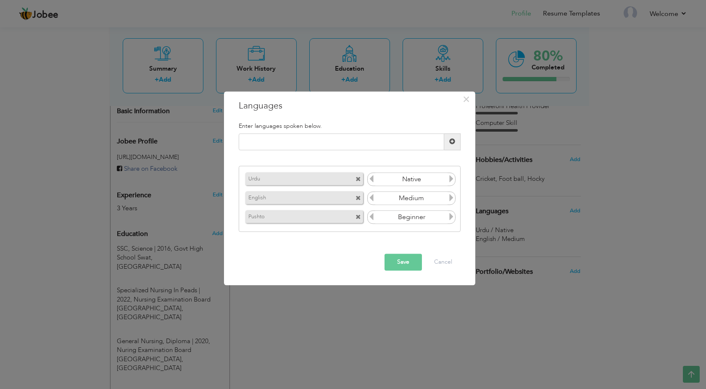
click at [449, 219] on icon at bounding box center [452, 217] width 8 height 8
click at [400, 262] on button "Save" at bounding box center [403, 261] width 37 height 17
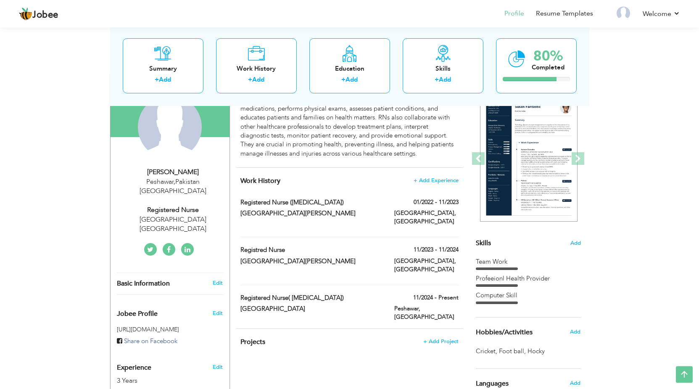
scroll to position [18, 0]
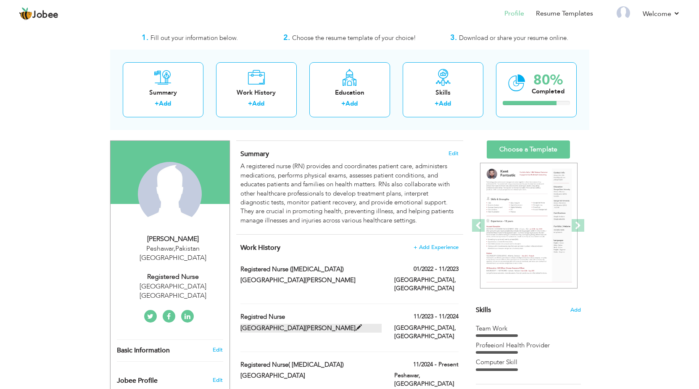
click at [284, 324] on label "DR ZAIUDDIN HOSPITAL" at bounding box center [310, 328] width 141 height 9
type input "Registred Nurse"
type input "DR ZAIUDDIN HOSPITAL"
type input "11/2023"
type input "11/2024"
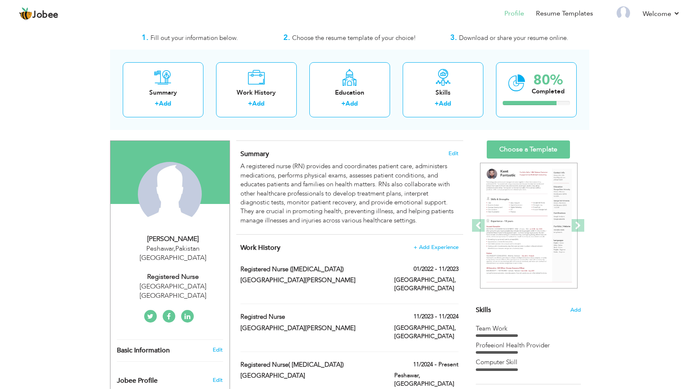
type input "Pakistan"
type input "Karachi"
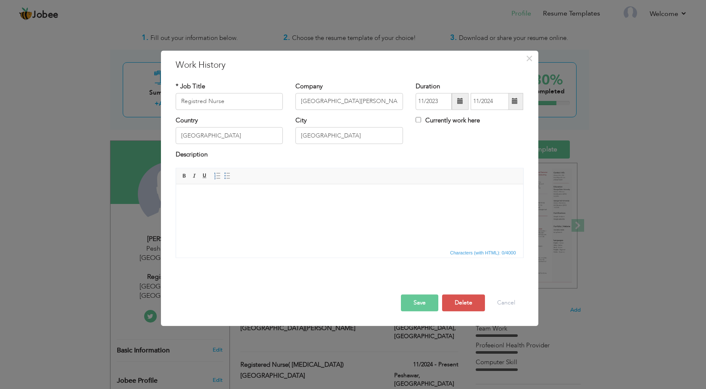
click at [270, 220] on html at bounding box center [349, 215] width 347 height 63
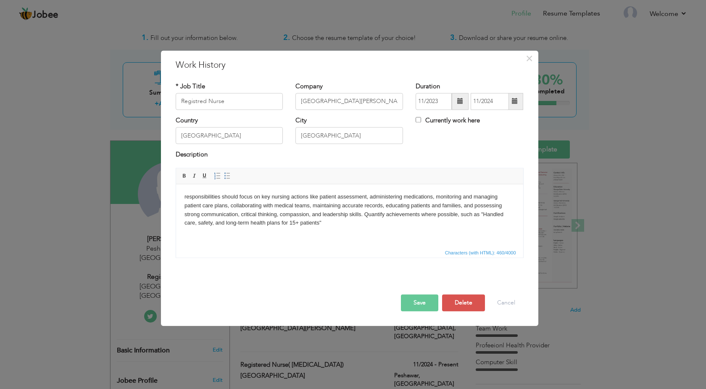
click at [426, 304] on button "Save" at bounding box center [419, 302] width 37 height 17
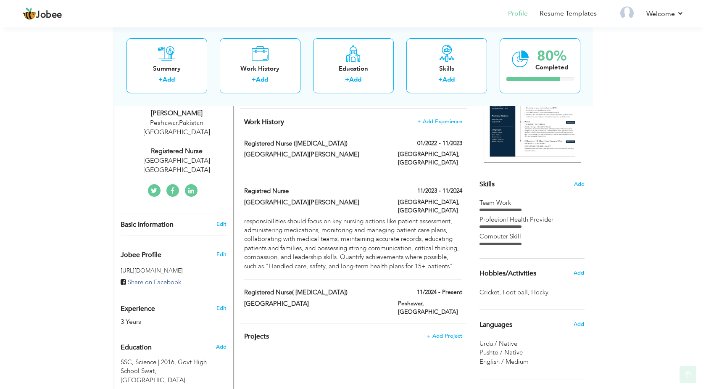
scroll to position [147, 0]
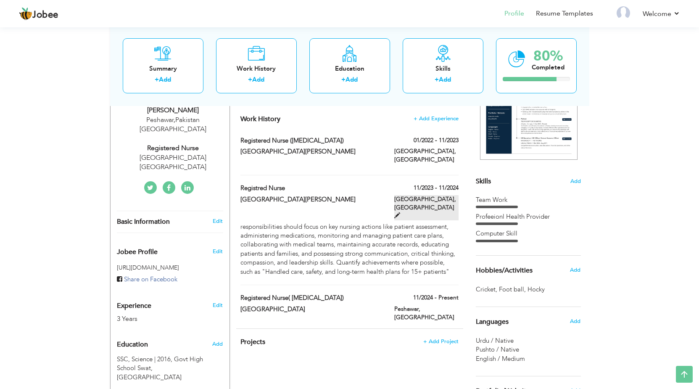
click at [429, 195] on label "Karachi, Pakistan" at bounding box center [426, 207] width 64 height 25
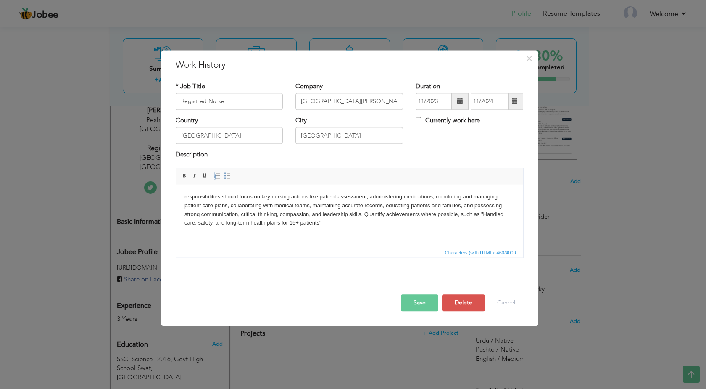
click at [282, 261] on div "responsibilities should focus on key nursing actions like patient assessment, a…" at bounding box center [349, 216] width 361 height 96
click at [346, 232] on html "responsibilities should focus on key nursing actions like patient assessment, a…" at bounding box center [349, 215] width 347 height 63
click at [416, 297] on button "Save" at bounding box center [419, 302] width 37 height 17
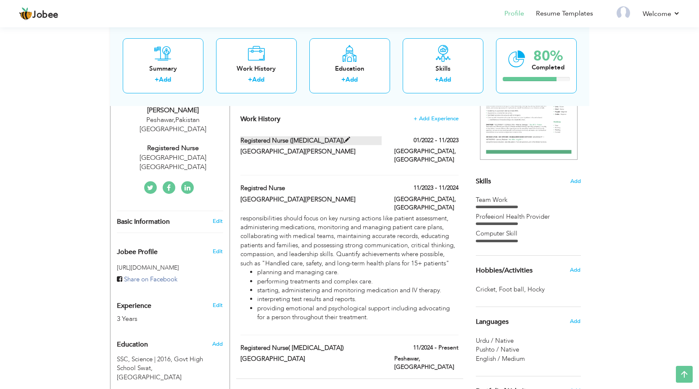
click at [329, 139] on label "Registered Nurse (NICU)" at bounding box center [310, 140] width 141 height 9
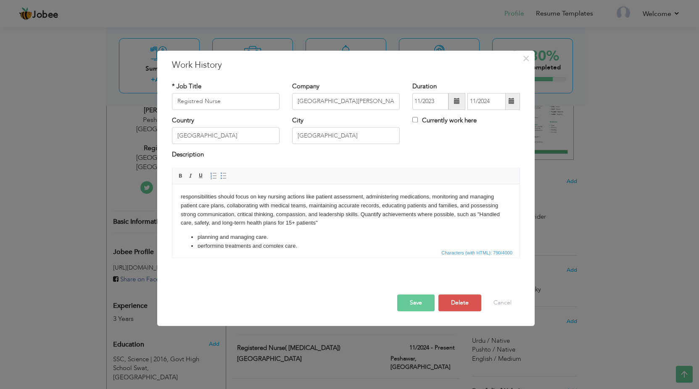
type input "Registered Nurse (NICU)"
type input "Kuityana Memon Hospital"
type input "01/2022"
type input "11/2023"
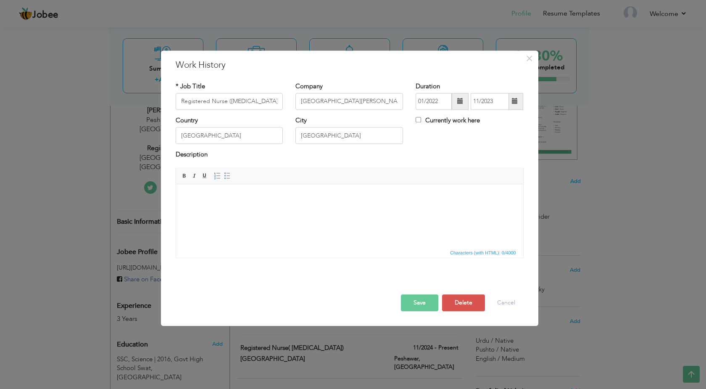
click at [266, 225] on html at bounding box center [349, 215] width 347 height 63
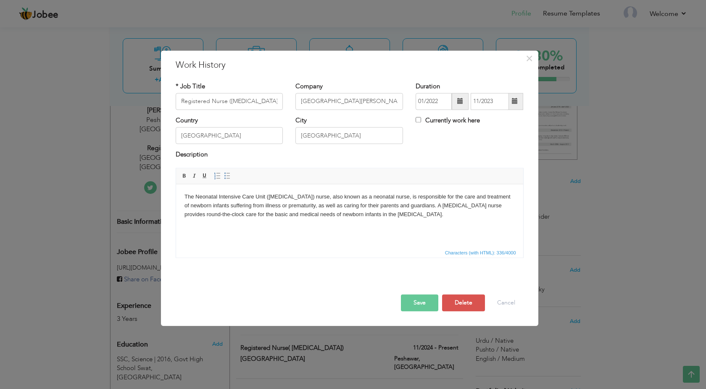
click at [360, 217] on body "The Neonatal Intensive Care Unit (NICU) nurse, also known as a neonatal nurse, …" at bounding box center [349, 205] width 330 height 26
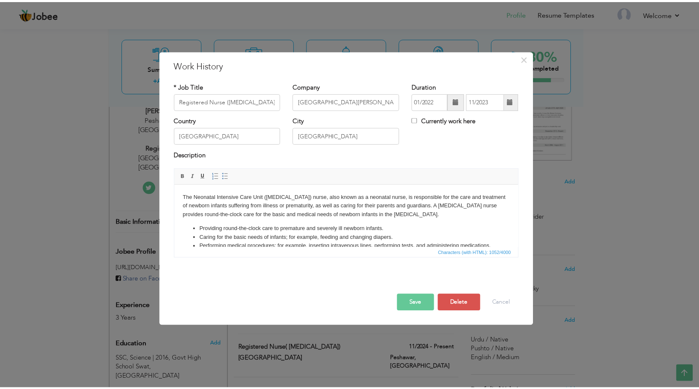
scroll to position [68, 0]
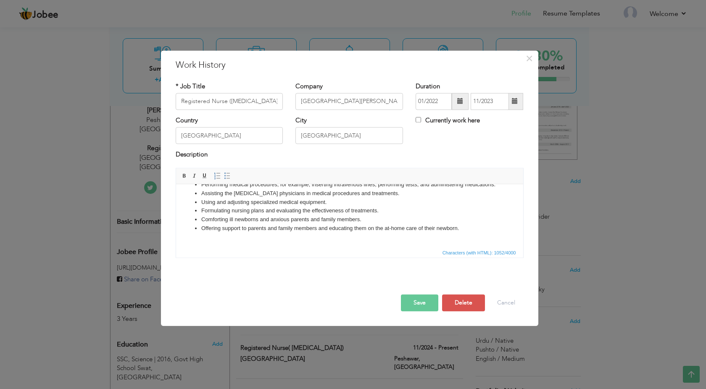
click at [427, 303] on button "Save" at bounding box center [419, 302] width 37 height 17
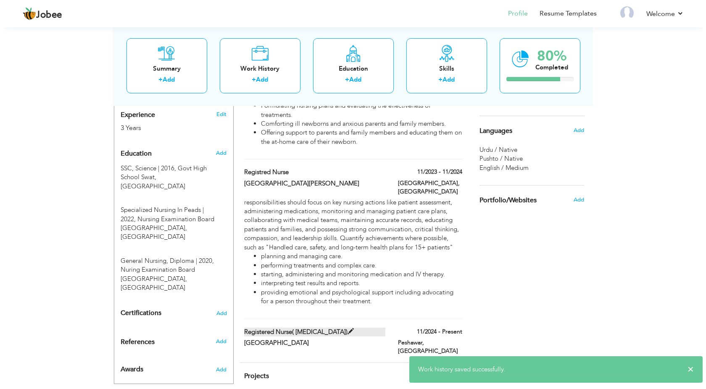
scroll to position [348, 0]
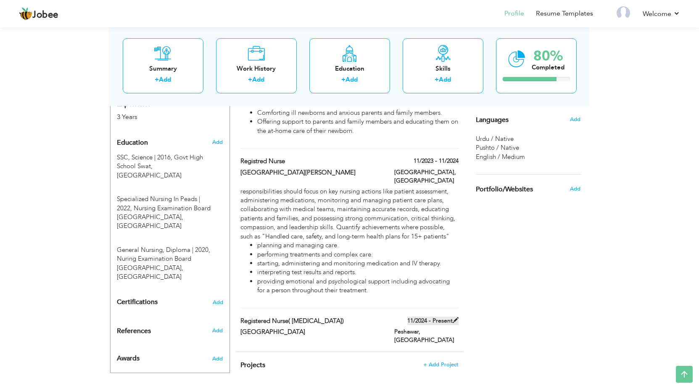
click at [432, 316] on label "11/2024 - Present" at bounding box center [432, 320] width 51 height 8
type input "Registered Nurse( NICU)"
type input "Peshawar General Hospital"
type input "11/2024"
type input "Peshawar"
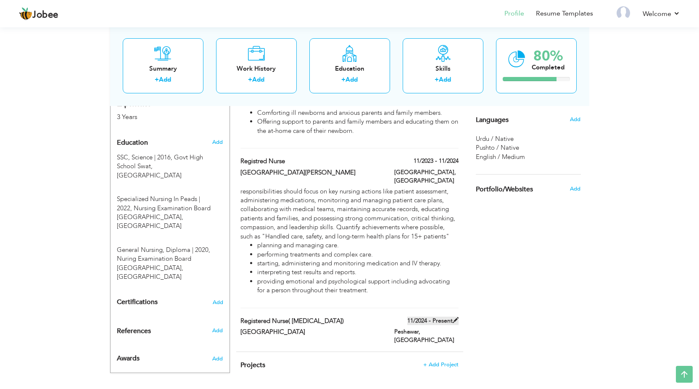
checkbox input "true"
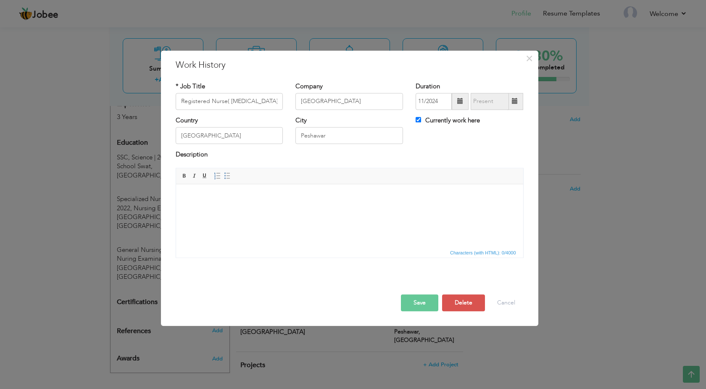
scroll to position [0, 0]
click at [227, 211] on html at bounding box center [349, 215] width 347 height 63
click at [234, 200] on body at bounding box center [349, 196] width 330 height 9
click at [205, 198] on body at bounding box center [349, 196] width 330 height 9
click at [207, 200] on body at bounding box center [349, 196] width 330 height 9
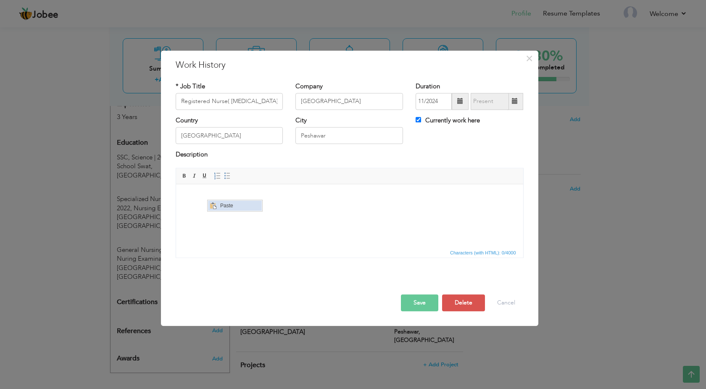
click at [232, 210] on span "Paste" at bounding box center [240, 205] width 44 height 10
click at [232, 208] on html at bounding box center [349, 215] width 347 height 63
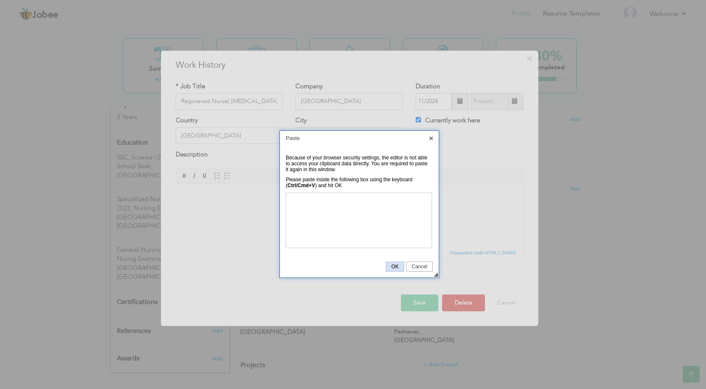
click at [395, 267] on span "OK" at bounding box center [394, 266] width 17 height 6
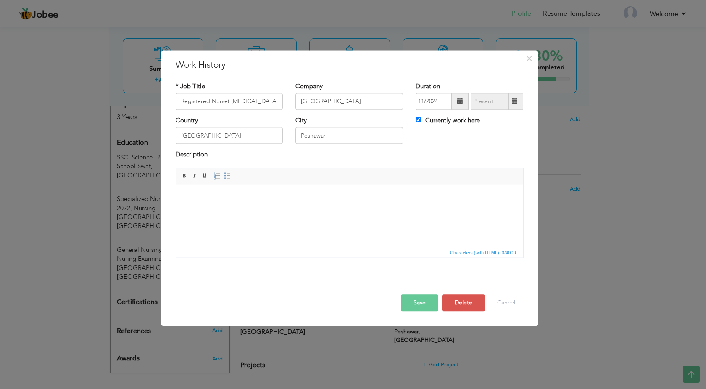
click at [256, 206] on html at bounding box center [349, 215] width 347 height 63
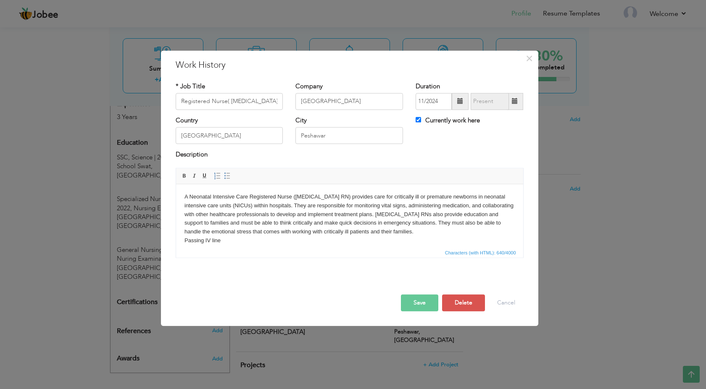
scroll to position [5, 0]
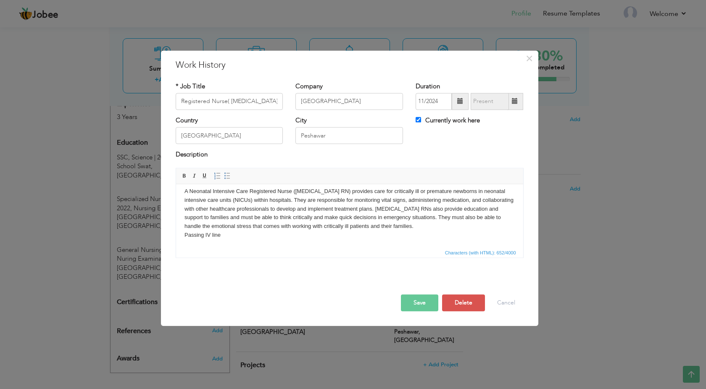
click at [229, 238] on body "A Neonatal Intensive Care Registered Nurse (NICU RN) provides care for critical…" at bounding box center [349, 217] width 330 height 61
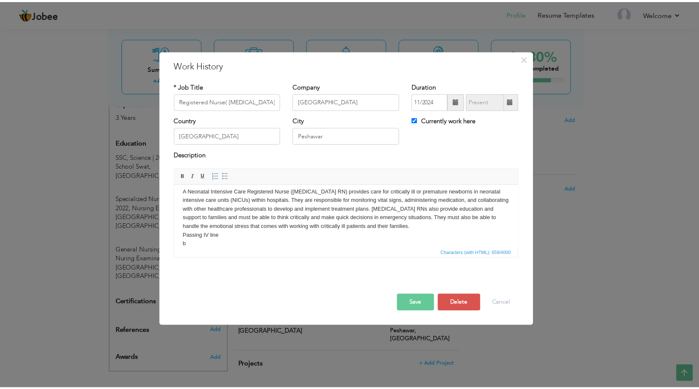
scroll to position [7, 0]
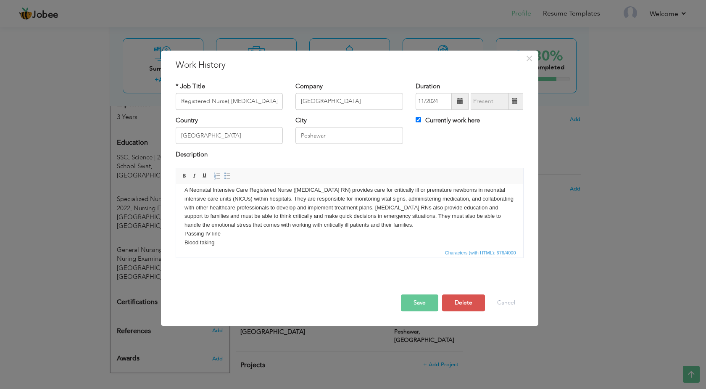
click at [409, 302] on button "Save" at bounding box center [419, 302] width 37 height 17
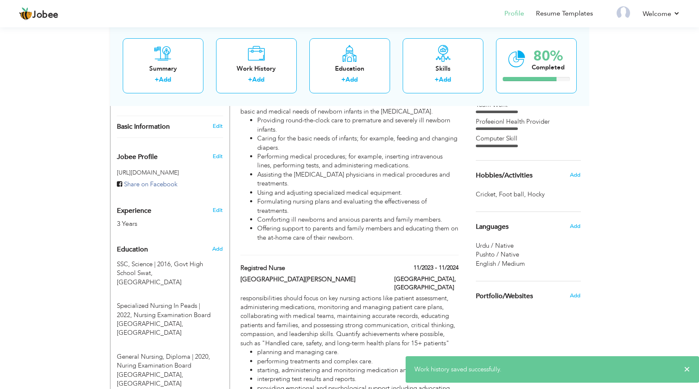
scroll to position [70, 0]
